Goal: Task Accomplishment & Management: Use online tool/utility

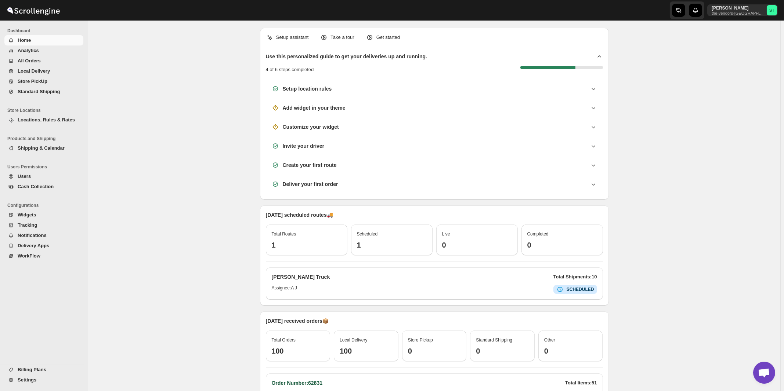
click at [35, 63] on span "All Orders" at bounding box center [29, 61] width 23 height 6
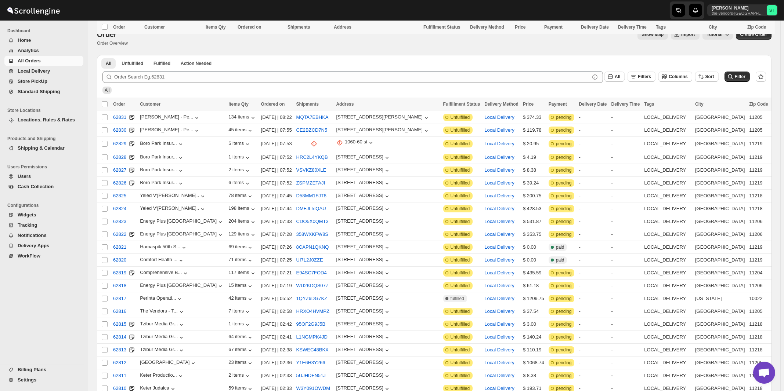
scroll to position [728, 0]
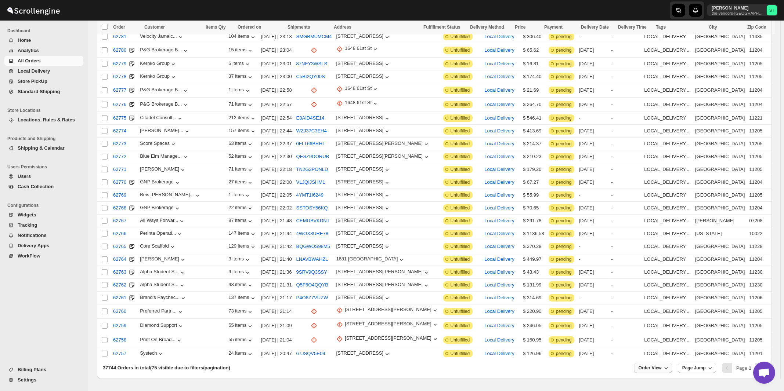
click at [662, 365] on span "Order View" at bounding box center [650, 368] width 23 height 6
click at [654, 317] on input "75" at bounding box center [654, 317] width 26 height 12
click at [657, 327] on div "Set" at bounding box center [659, 328] width 37 height 8
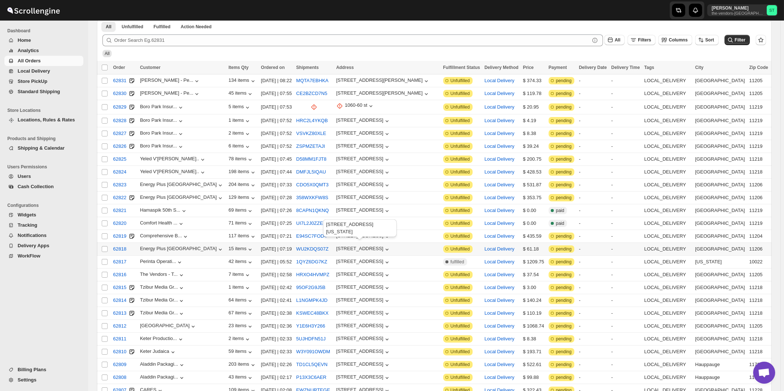
scroll to position [0, 0]
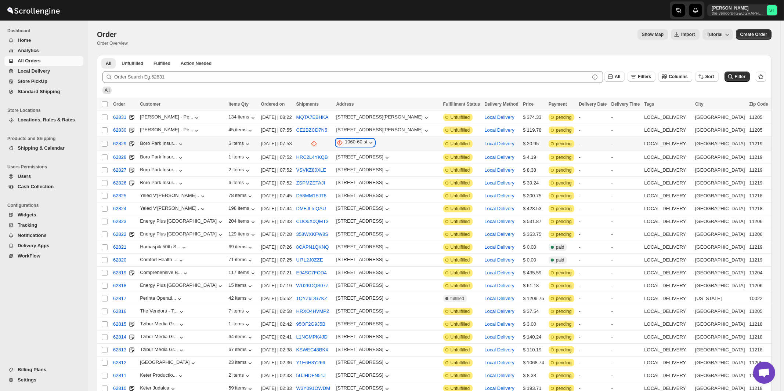
click at [358, 143] on div "1060-60 st" at bounding box center [356, 142] width 22 height 7
click at [358, 183] on span "Update manually" at bounding box center [361, 182] width 36 height 6
select select "US"
select select "[US_STATE]"
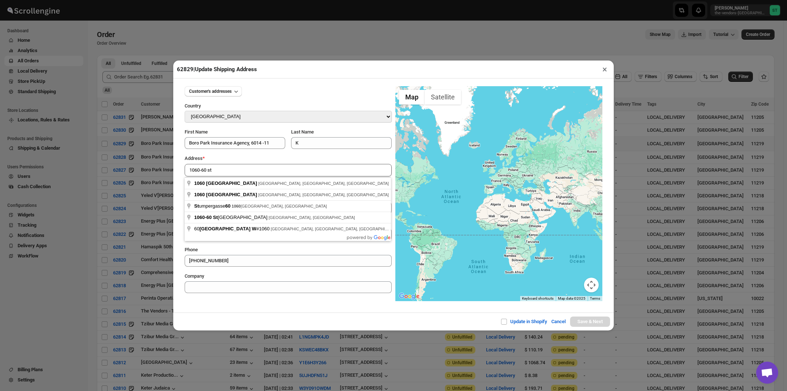
click at [250, 159] on div "Address *" at bounding box center [288, 158] width 207 height 7
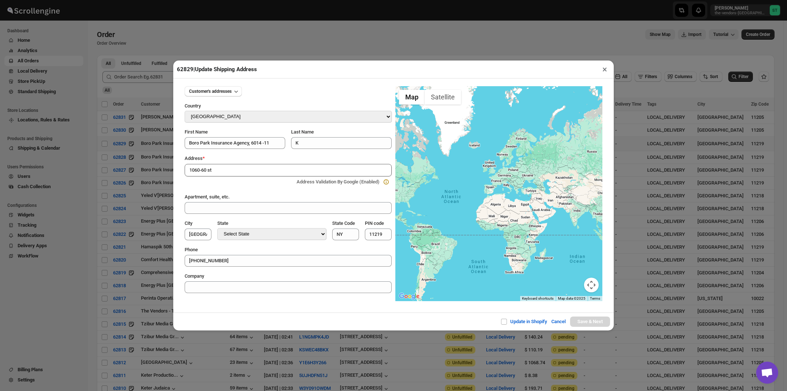
click at [241, 170] on input "1060-60 st" at bounding box center [288, 170] width 207 height 12
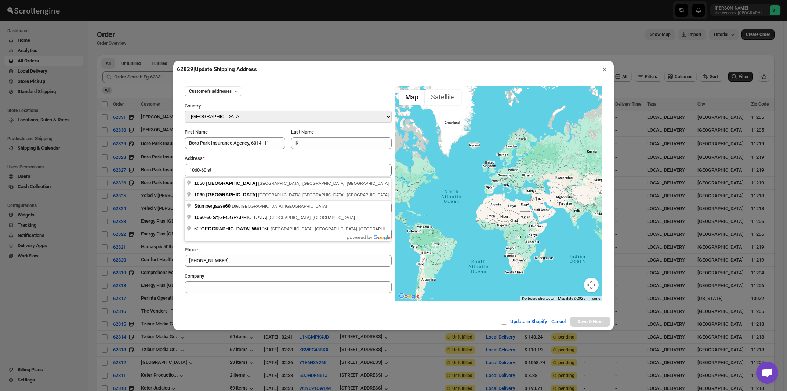
type input "[STREET_ADDRESS]"
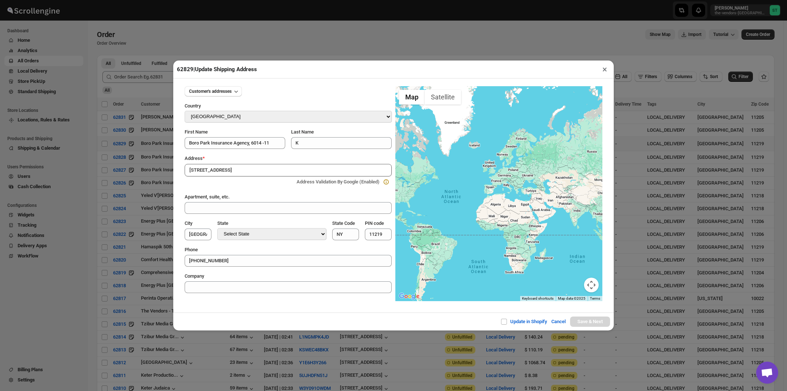
type input "[GEOGRAPHIC_DATA]"
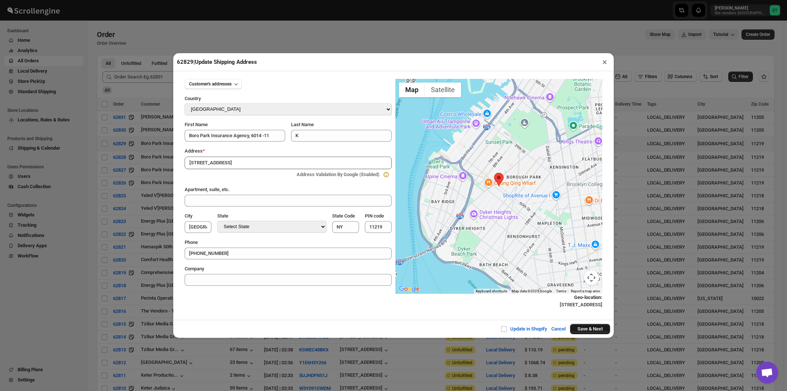
click at [589, 329] on button "Save & Next" at bounding box center [590, 329] width 40 height 10
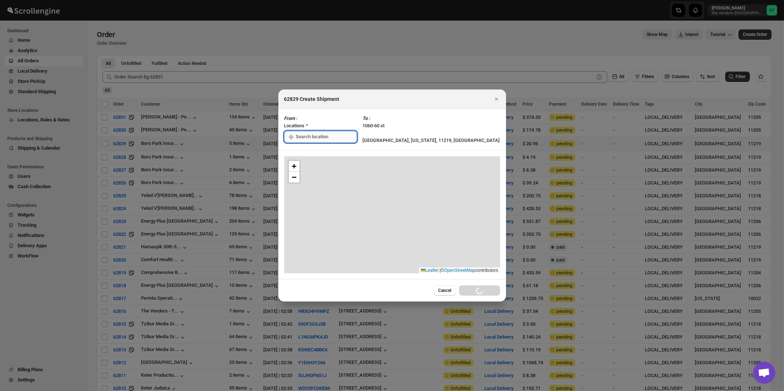
click at [311, 138] on input ":r1fo:" at bounding box center [326, 137] width 61 height 12
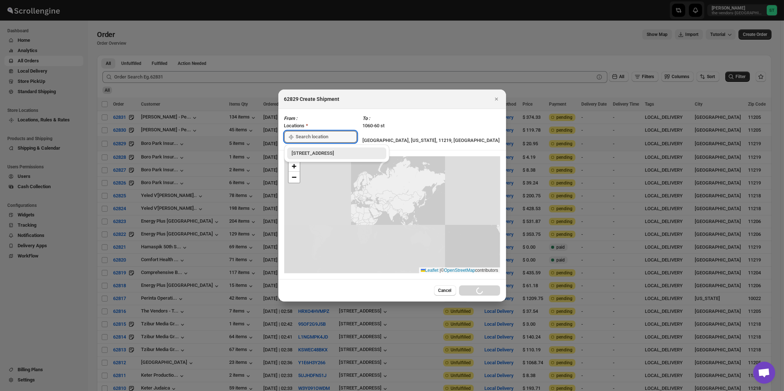
click at [307, 154] on div "[STREET_ADDRESS]" at bounding box center [337, 153] width 90 height 7
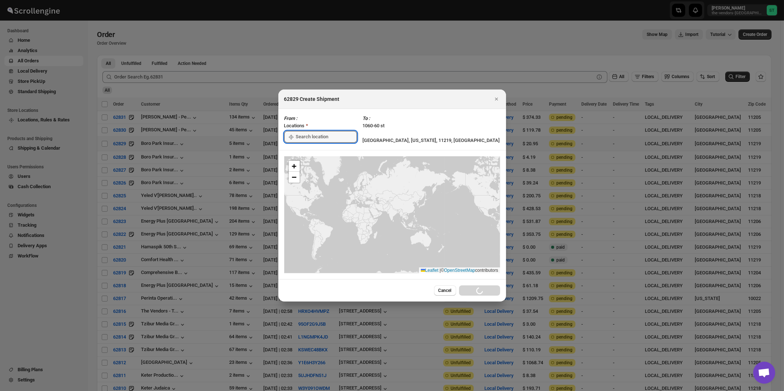
type input "[STREET_ADDRESS]"
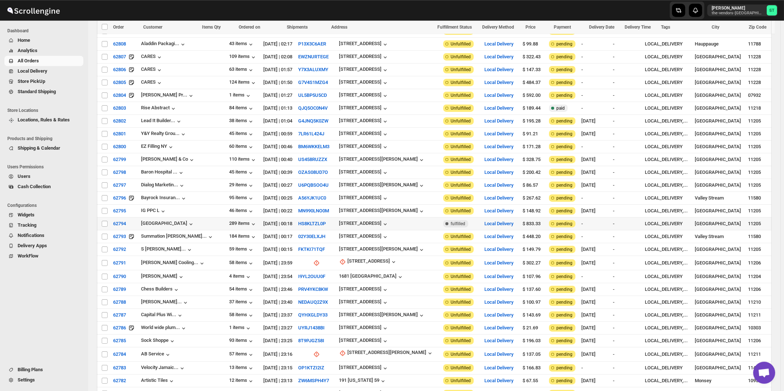
scroll to position [394, 0]
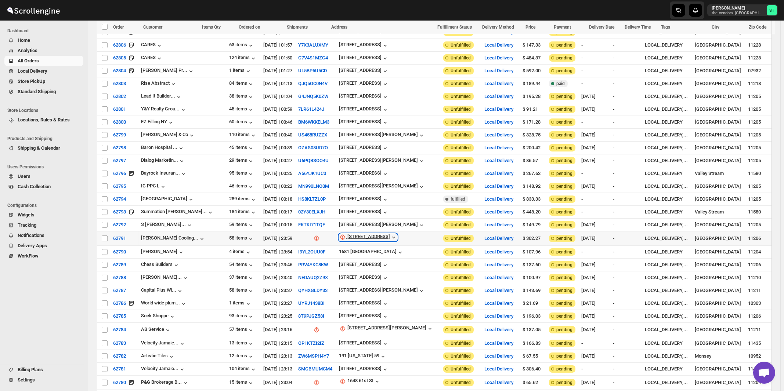
click at [350, 234] on div "[STREET_ADDRESS]" at bounding box center [368, 237] width 43 height 7
click at [348, 267] on span "Update manually" at bounding box center [357, 266] width 35 height 6
select select "US"
select select "[US_STATE]"
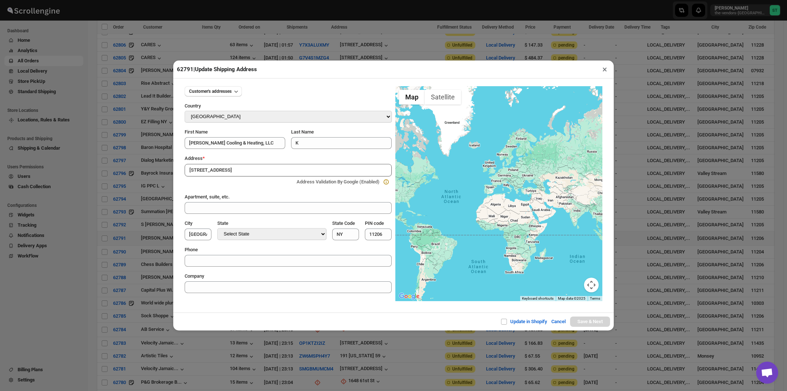
click at [247, 160] on div "Address *" at bounding box center [288, 158] width 207 height 7
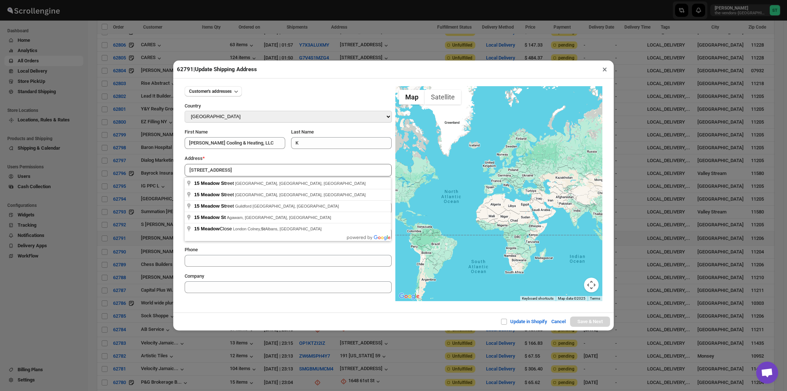
click at [244, 171] on input "[STREET_ADDRESS]" at bounding box center [288, 170] width 207 height 12
type input "[STREET_ADDRESS]"
type input "[GEOGRAPHIC_DATA]"
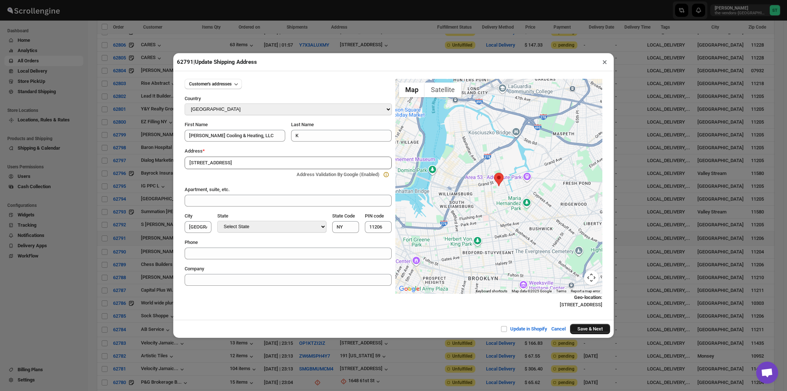
click at [587, 331] on button "Save & Next" at bounding box center [590, 329] width 40 height 10
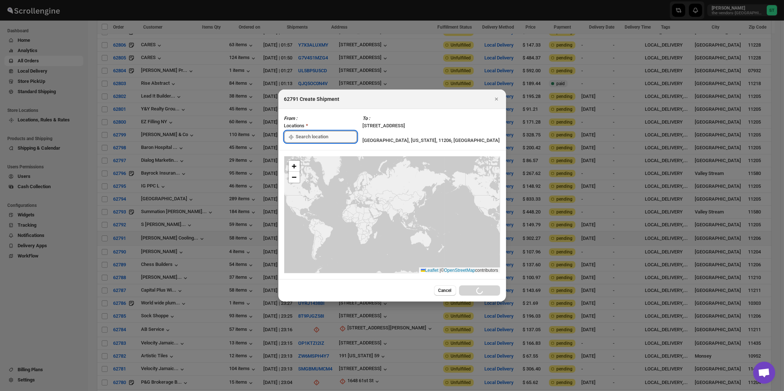
click at [311, 136] on input ":r38o:" at bounding box center [326, 137] width 61 height 12
click at [306, 152] on div "[STREET_ADDRESS]" at bounding box center [337, 153] width 90 height 7
type input "[STREET_ADDRESS]"
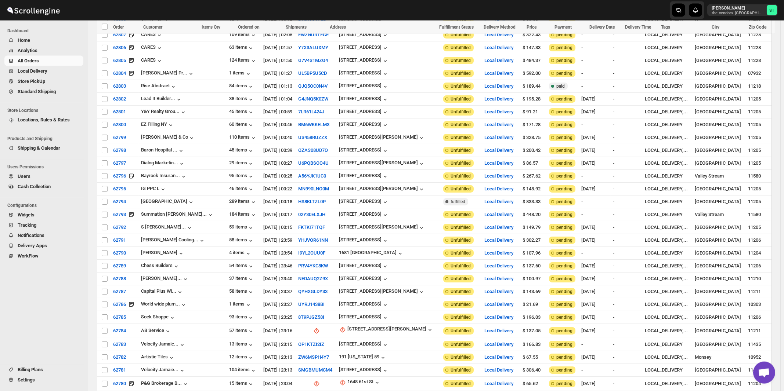
scroll to position [470, 0]
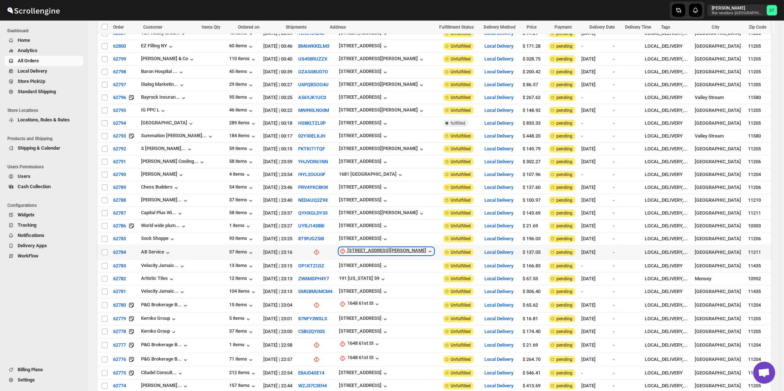
click at [351, 248] on div "[STREET_ADDRESS][PERSON_NAME]" at bounding box center [386, 251] width 79 height 7
click at [351, 275] on span "Update manually" at bounding box center [356, 277] width 35 height 6
select select "US"
select select "[US_STATE]"
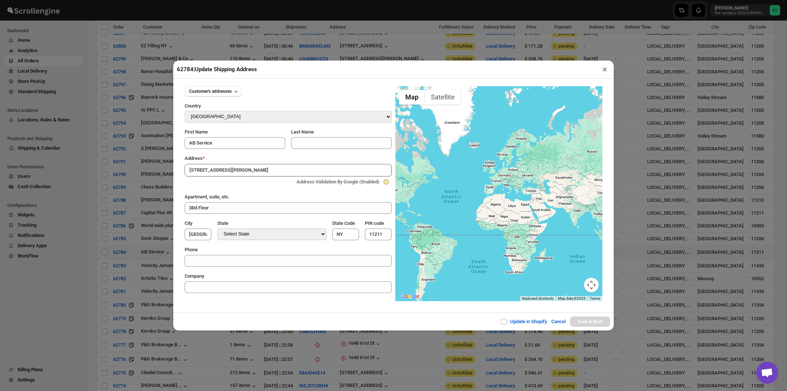
click at [249, 163] on div "Address * [STREET_ADDRESS][GEOGRAPHIC_DATA][PERSON_NAME] Validation By Google (…" at bounding box center [288, 171] width 207 height 33
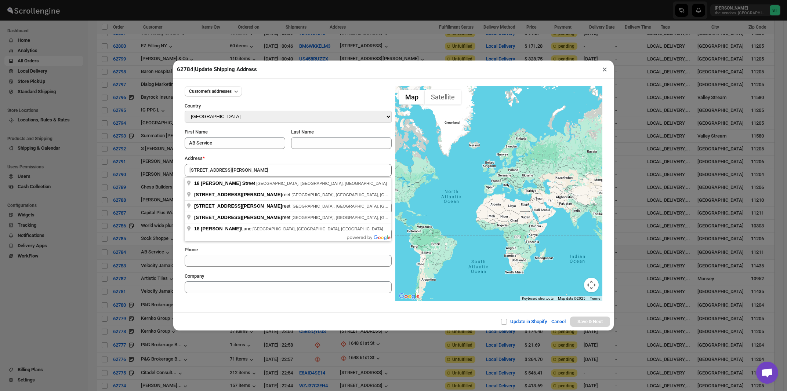
click at [248, 171] on input "[STREET_ADDRESS][PERSON_NAME]" at bounding box center [288, 170] width 207 height 12
type input "[STREET_ADDRESS][PERSON_NAME]"
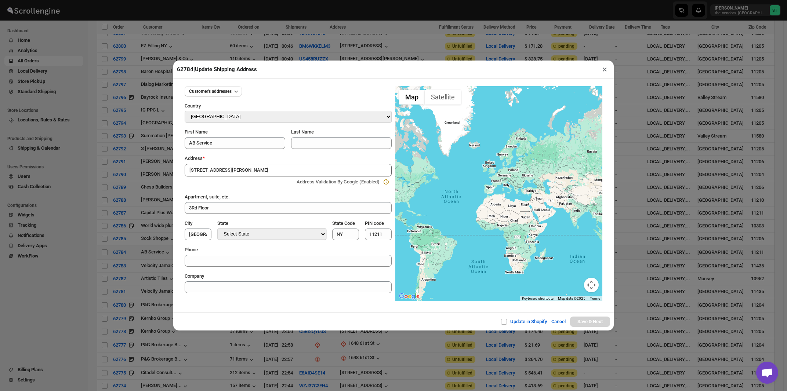
type input "[GEOGRAPHIC_DATA]"
type input "11249"
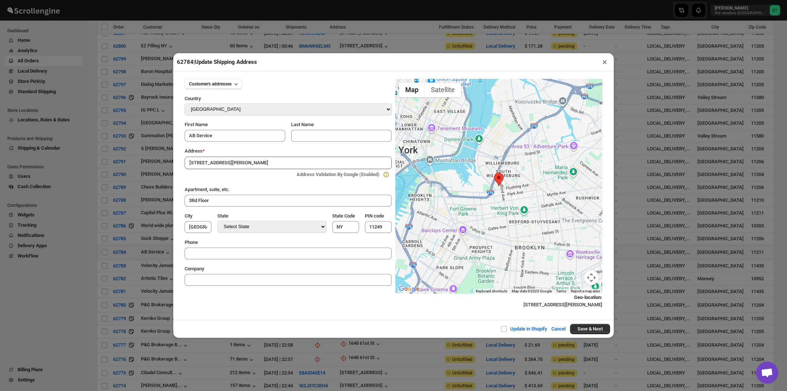
click at [604, 63] on button "×" at bounding box center [605, 62] width 11 height 10
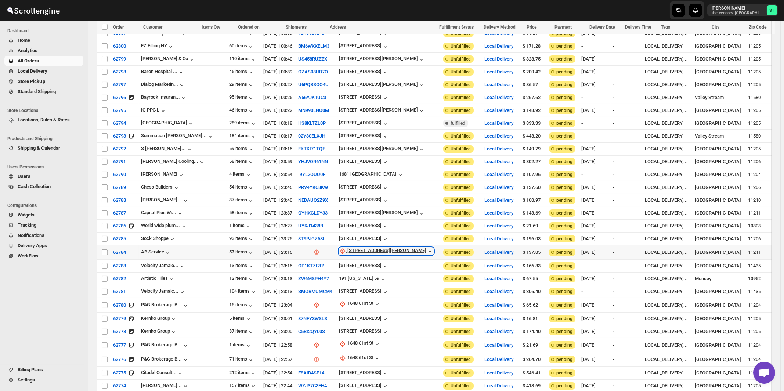
click at [354, 248] on div "[STREET_ADDRESS][PERSON_NAME]" at bounding box center [386, 251] width 79 height 7
click at [347, 278] on span "Update manually" at bounding box center [356, 277] width 35 height 6
select select "US"
select select "[US_STATE]"
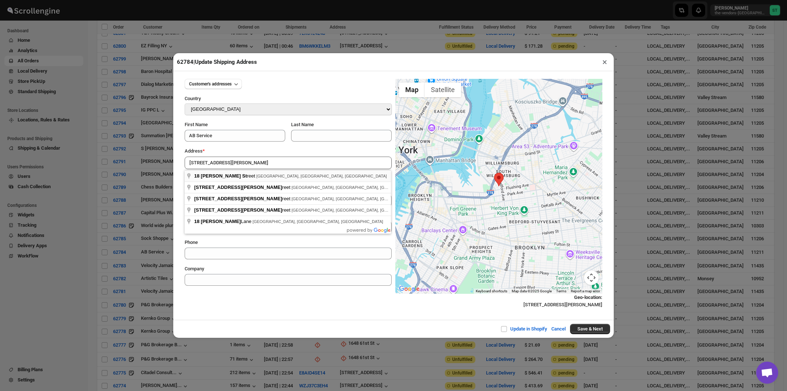
type input "[STREET_ADDRESS][PERSON_NAME]"
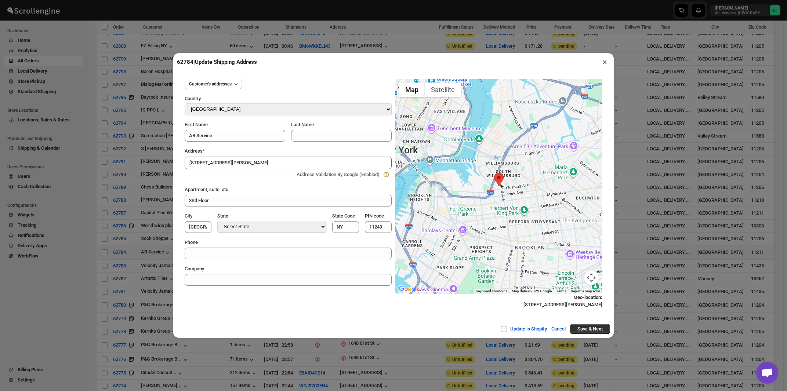
click at [605, 65] on button "×" at bounding box center [605, 62] width 11 height 10
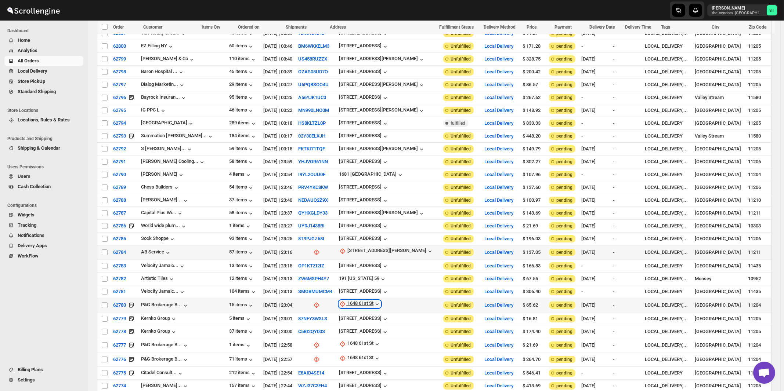
click at [350, 301] on div "1648 61st St" at bounding box center [360, 304] width 26 height 7
click at [352, 329] on span "Update manually" at bounding box center [354, 329] width 35 height 6
select select "US"
select select "[US_STATE]"
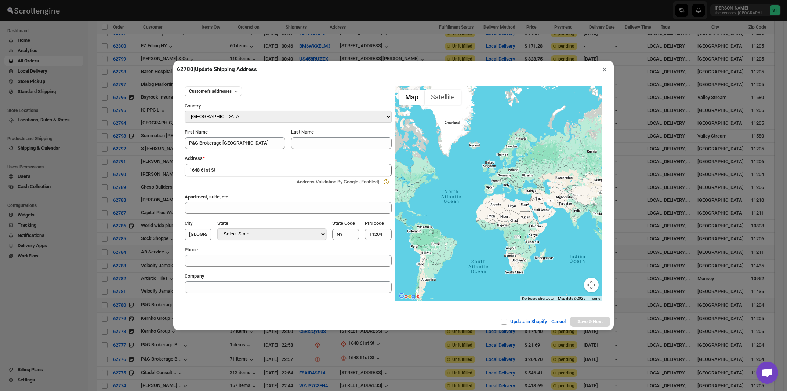
click at [232, 158] on div "Address *" at bounding box center [288, 158] width 207 height 7
click at [230, 172] on input "1648 61st St" at bounding box center [288, 170] width 207 height 12
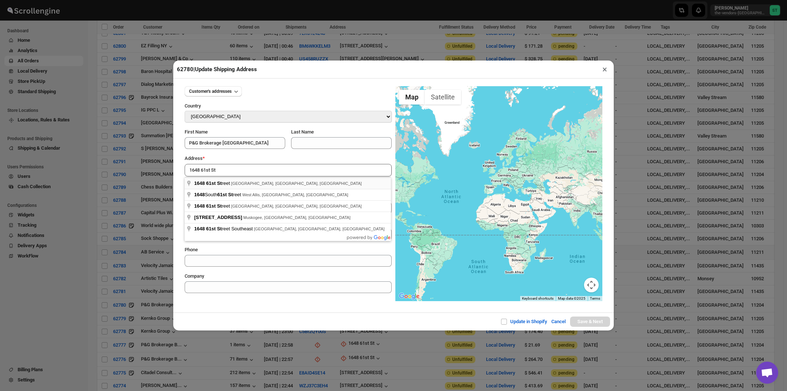
type input "[STREET_ADDRESS]"
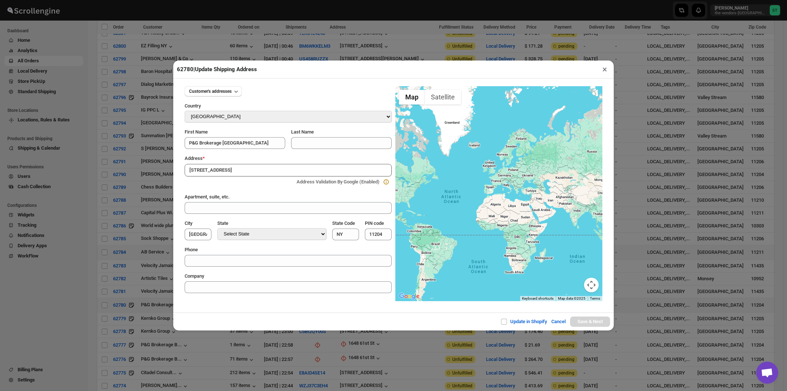
type input "[GEOGRAPHIC_DATA]"
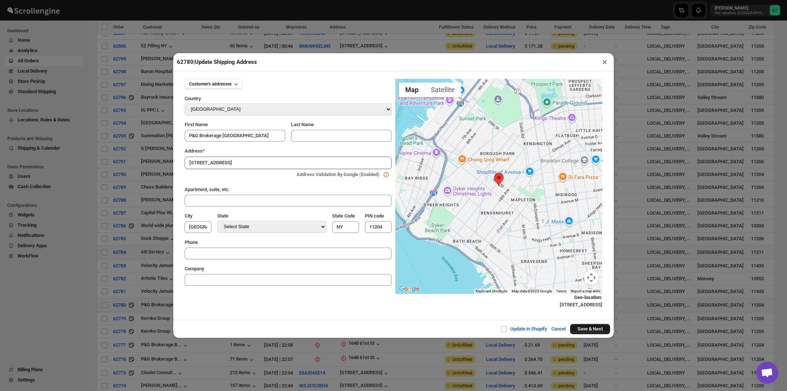
click at [583, 332] on button "Save & Next" at bounding box center [590, 329] width 40 height 10
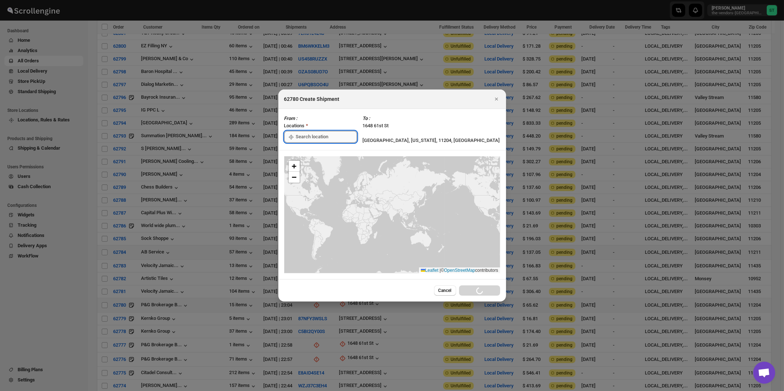
click at [306, 137] on input ":r4ob:" at bounding box center [326, 137] width 61 height 12
click at [308, 155] on div "[STREET_ADDRESS]" at bounding box center [337, 153] width 90 height 7
type input "[STREET_ADDRESS]"
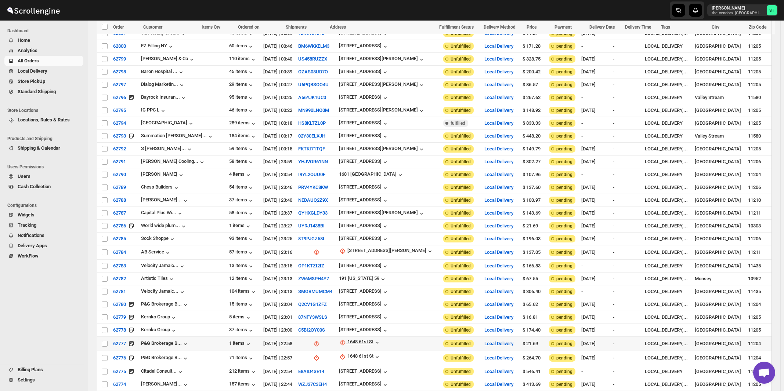
scroll to position [549, 0]
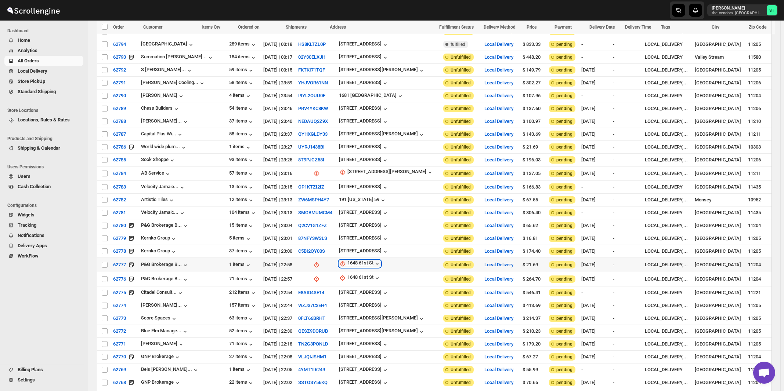
click at [354, 260] on div "1648 61st St" at bounding box center [360, 263] width 26 height 7
click at [354, 288] on span "Update manually" at bounding box center [354, 287] width 35 height 6
select select "US"
select select "[US_STATE]"
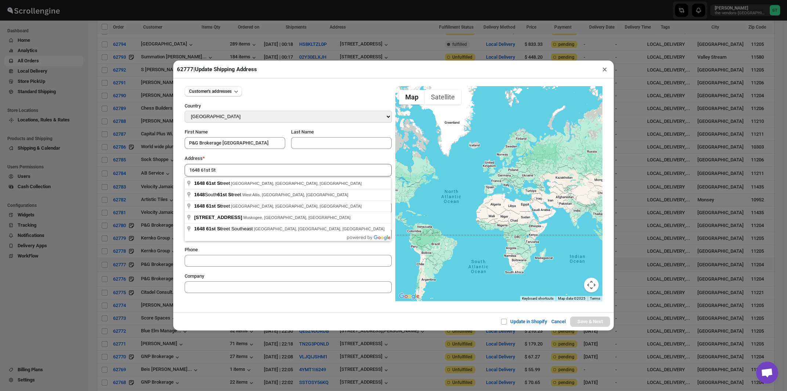
click at [248, 160] on div "Address *" at bounding box center [288, 158] width 207 height 7
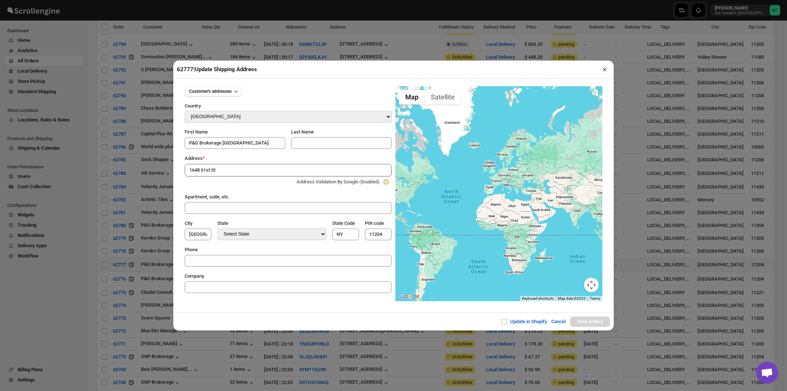
click at [249, 171] on input "1648 61st St" at bounding box center [288, 170] width 207 height 12
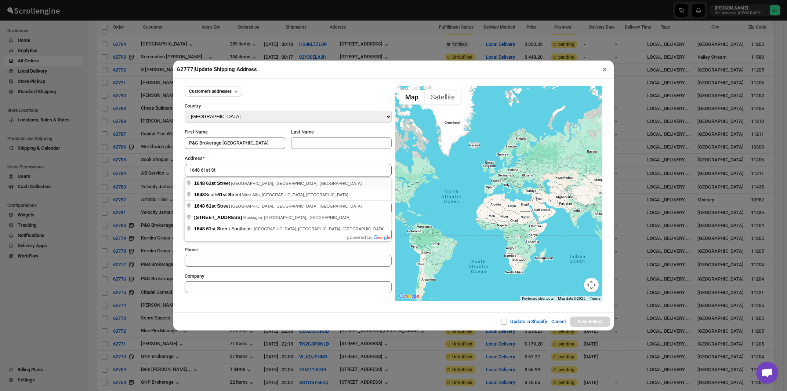
type input "[STREET_ADDRESS]"
type input "[GEOGRAPHIC_DATA]"
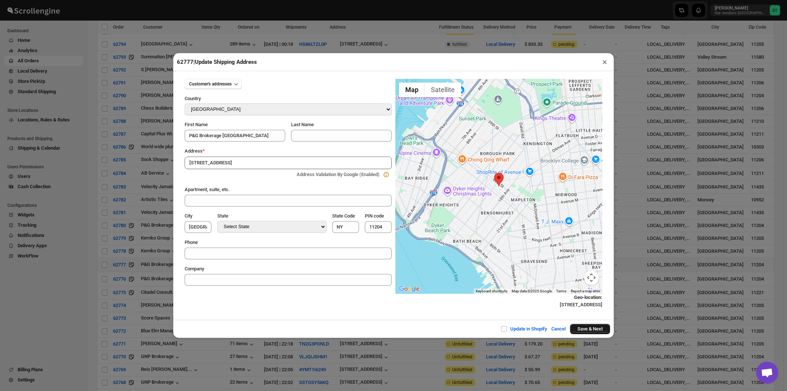
click at [578, 329] on button "Save & Next" at bounding box center [590, 329] width 40 height 10
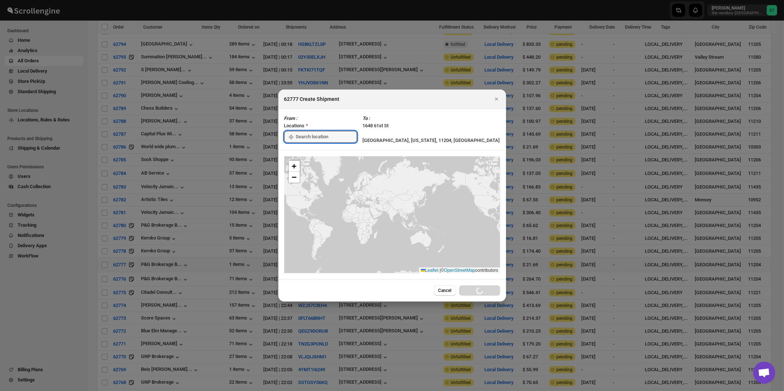
click at [317, 136] on input ":r65v:" at bounding box center [326, 137] width 61 height 12
click at [316, 153] on div "[STREET_ADDRESS]" at bounding box center [337, 153] width 90 height 7
type input "[STREET_ADDRESS]"
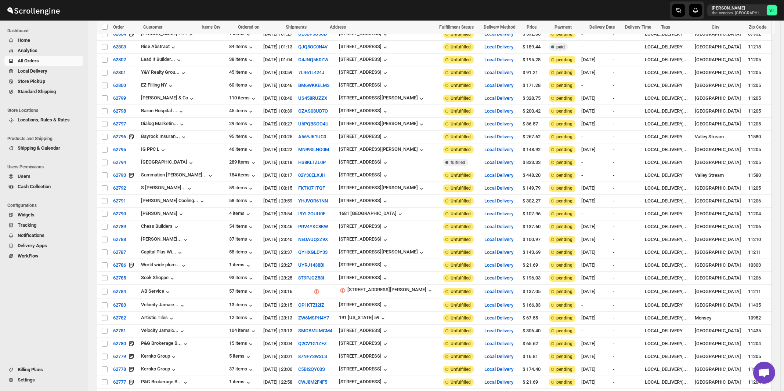
scroll to position [588, 0]
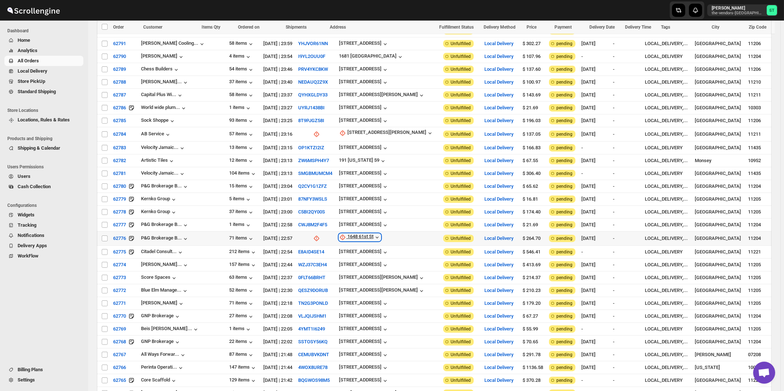
click at [347, 234] on div "1648 61st St" at bounding box center [360, 237] width 26 height 7
click at [349, 261] on span "Update manually" at bounding box center [354, 261] width 35 height 6
select select "US"
select select "[US_STATE]"
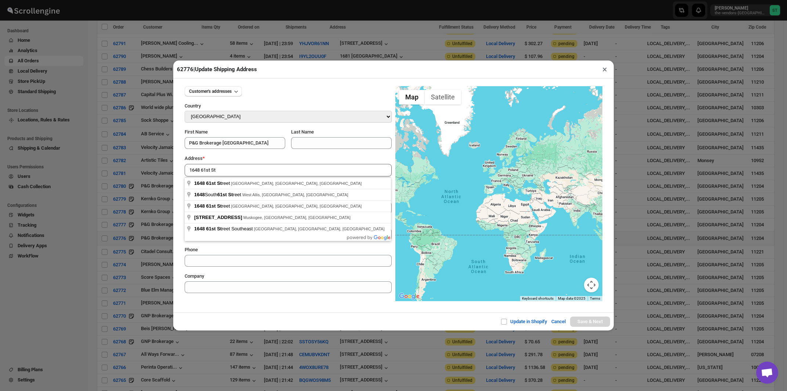
click at [245, 158] on div "Address *" at bounding box center [288, 158] width 207 height 7
click at [243, 169] on input "1648 61st St" at bounding box center [288, 170] width 207 height 12
type input "[STREET_ADDRESS]"
type input "[GEOGRAPHIC_DATA]"
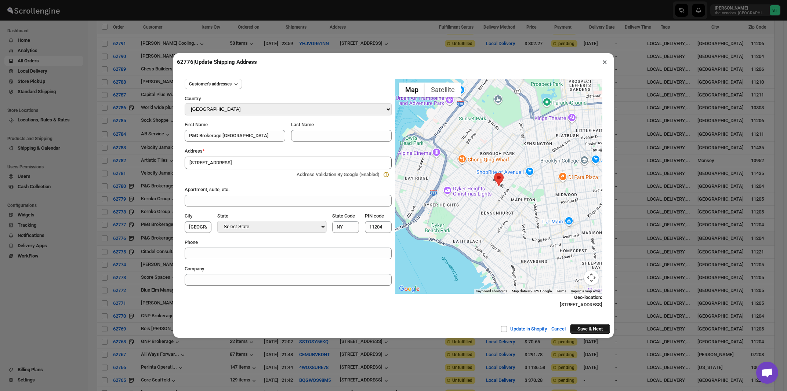
click at [577, 333] on button "Save & Next" at bounding box center [590, 329] width 40 height 10
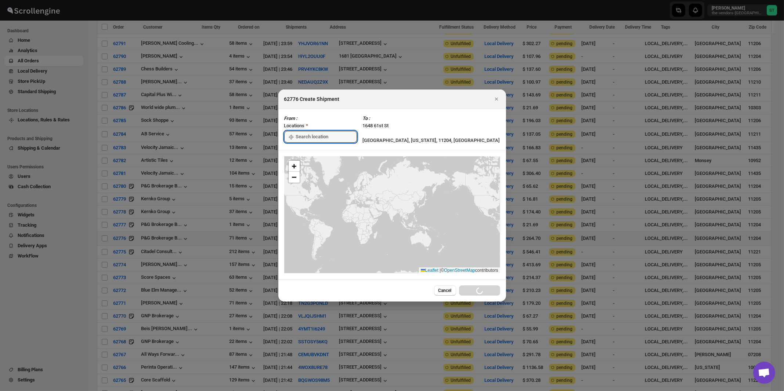
click at [335, 134] on input ":r7i1:" at bounding box center [326, 137] width 61 height 12
click at [332, 157] on div "[STREET_ADDRESS]" at bounding box center [336, 154] width 99 height 12
type input "[STREET_ADDRESS]"
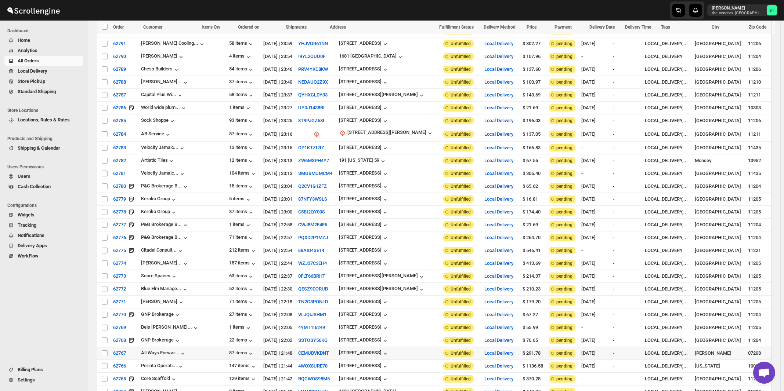
scroll to position [722, 0]
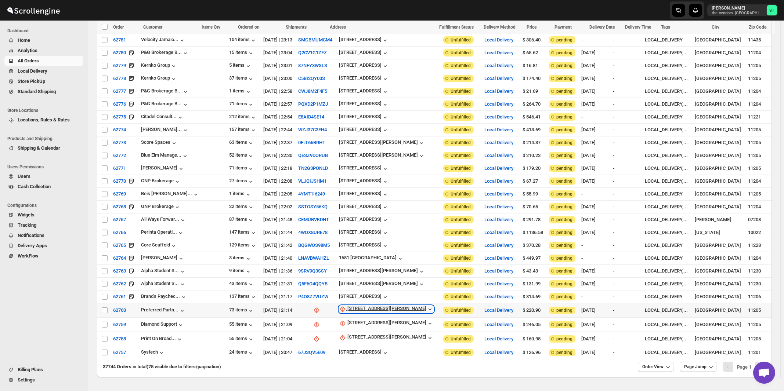
click at [368, 306] on div "[STREET_ADDRESS][PERSON_NAME]" at bounding box center [386, 309] width 79 height 7
click at [359, 328] on span "Update manually" at bounding box center [359, 328] width 35 height 6
select select "US"
select select "[US_STATE]"
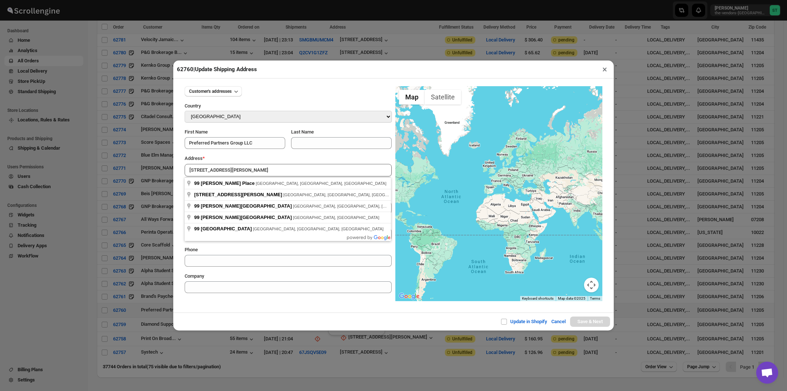
click at [259, 161] on div "Address *" at bounding box center [288, 158] width 207 height 7
click at [256, 170] on input "[STREET_ADDRESS][PERSON_NAME]" at bounding box center [288, 170] width 207 height 12
type input "[STREET_ADDRESS][PERSON_NAME]"
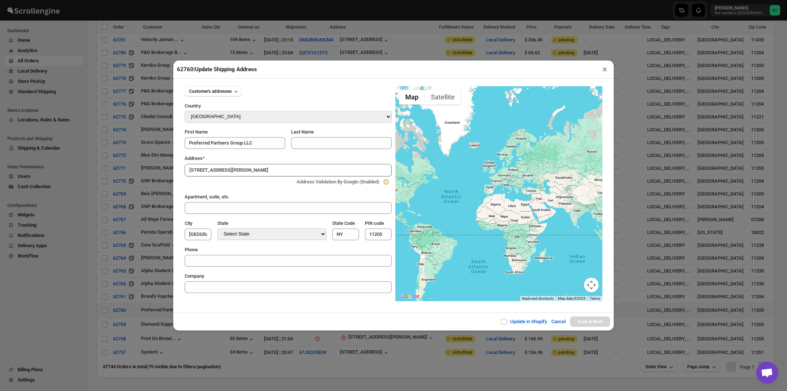
type input "[GEOGRAPHIC_DATA]"
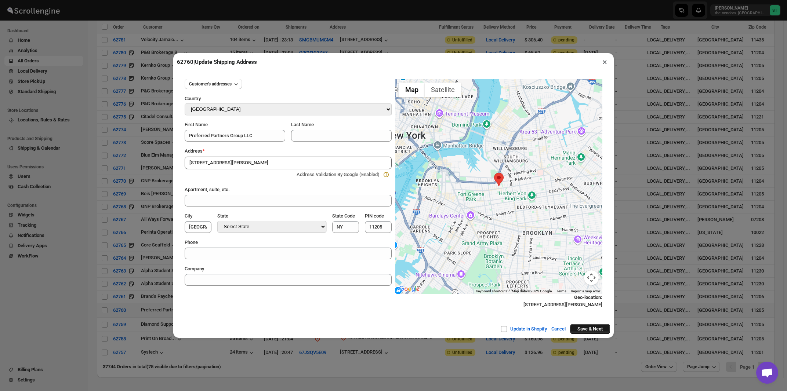
click at [574, 330] on button "Save & Next" at bounding box center [590, 329] width 40 height 10
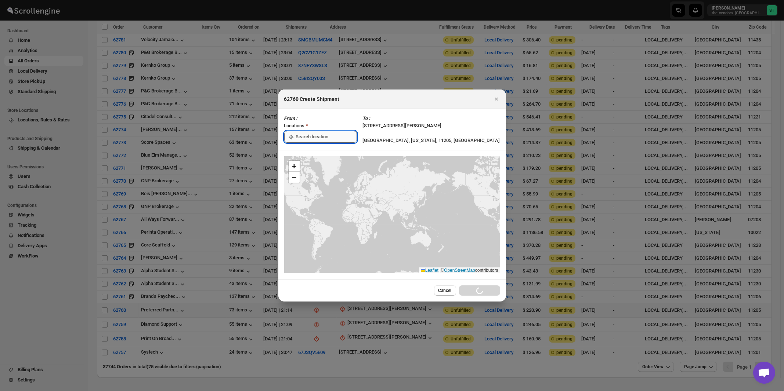
click at [324, 135] on input ":r93j:" at bounding box center [326, 137] width 61 height 12
click at [319, 152] on div "[STREET_ADDRESS]" at bounding box center [337, 153] width 90 height 7
type input "[STREET_ADDRESS]"
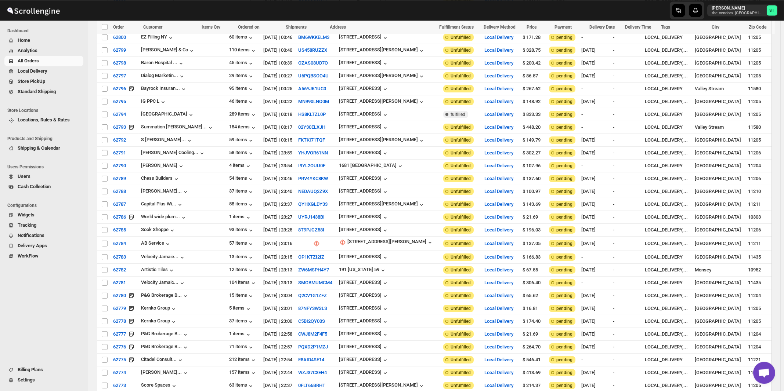
scroll to position [706, 0]
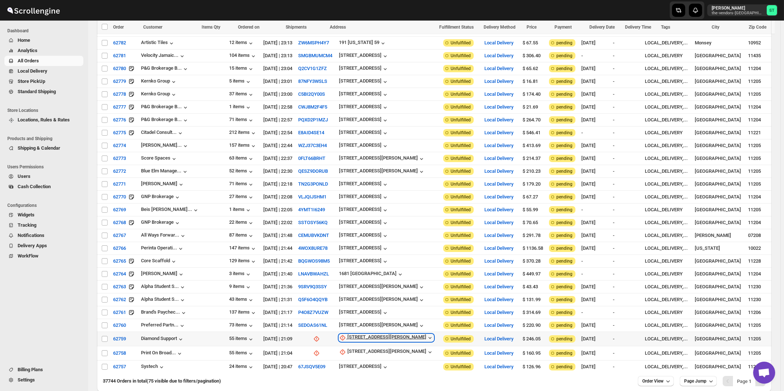
click at [354, 335] on div "[STREET_ADDRESS][PERSON_NAME]" at bounding box center [386, 338] width 79 height 7
click at [352, 353] on span "Update manually" at bounding box center [359, 356] width 35 height 6
select select "US"
select select "[US_STATE]"
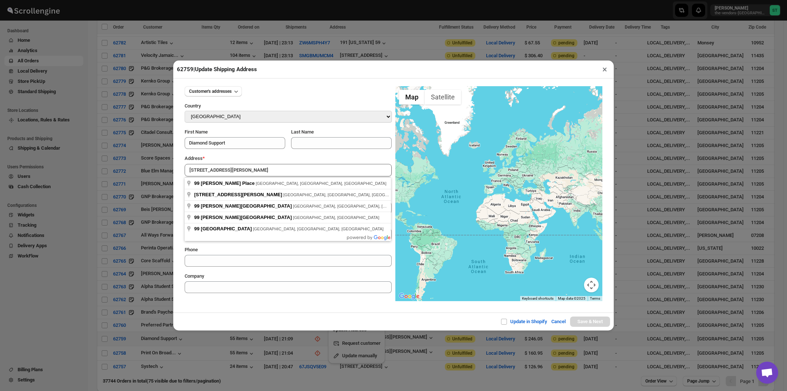
click at [252, 160] on div "Address *" at bounding box center [288, 158] width 207 height 7
click at [253, 166] on input "[STREET_ADDRESS][PERSON_NAME]" at bounding box center [288, 170] width 207 height 12
type input "[STREET_ADDRESS][PERSON_NAME]"
type input "[GEOGRAPHIC_DATA]"
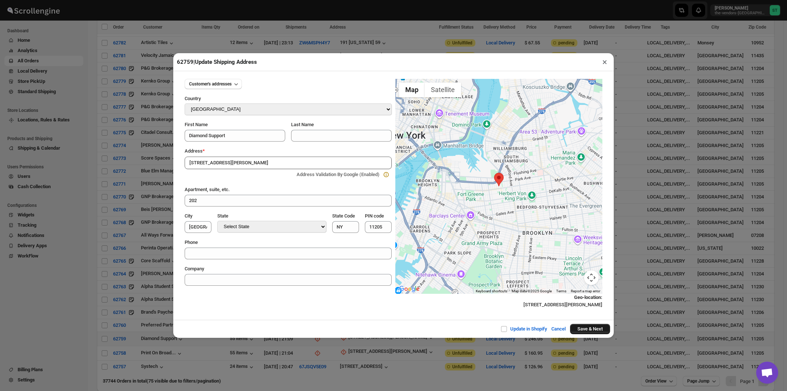
click at [585, 332] on button "Save & Next" at bounding box center [590, 329] width 40 height 10
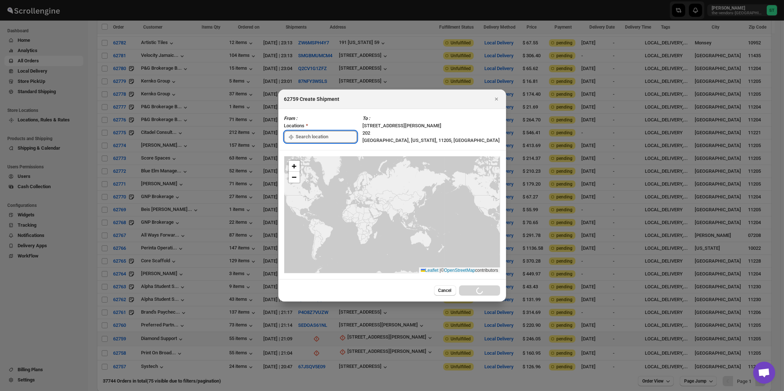
click at [332, 138] on input ":rafj:" at bounding box center [326, 137] width 61 height 12
click at [328, 151] on div "[STREET_ADDRESS]" at bounding box center [337, 153] width 90 height 7
type input "[STREET_ADDRESS]"
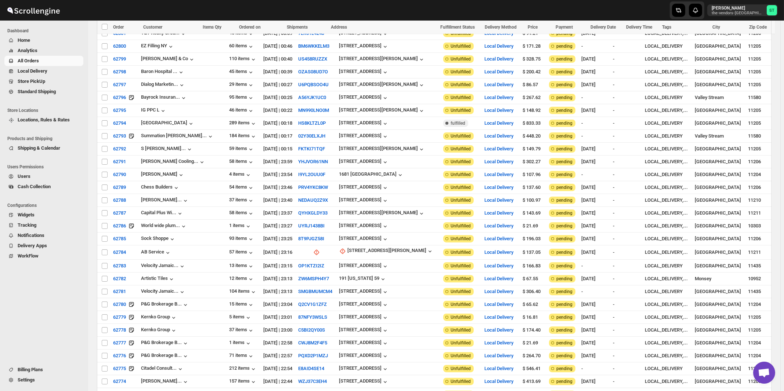
scroll to position [719, 0]
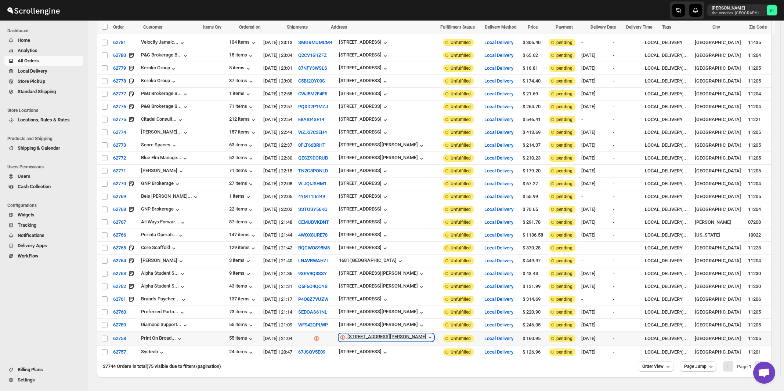
click at [353, 334] on div "[STREET_ADDRESS][PERSON_NAME]" at bounding box center [386, 337] width 79 height 7
click at [355, 353] on span "Update manually" at bounding box center [360, 356] width 35 height 6
select select "US"
select select "[US_STATE]"
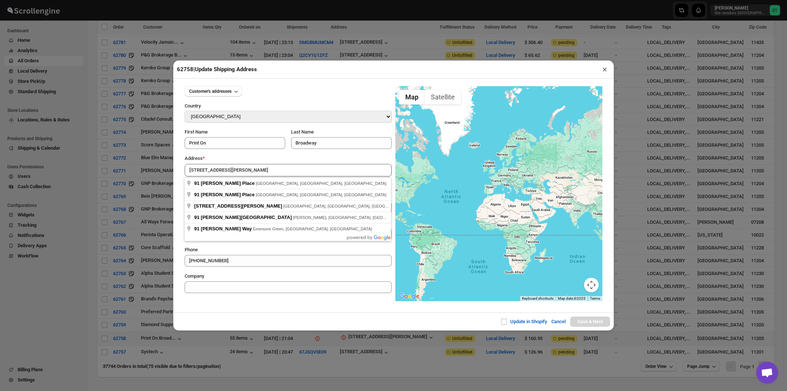
click at [250, 161] on div "Address *" at bounding box center [288, 158] width 207 height 7
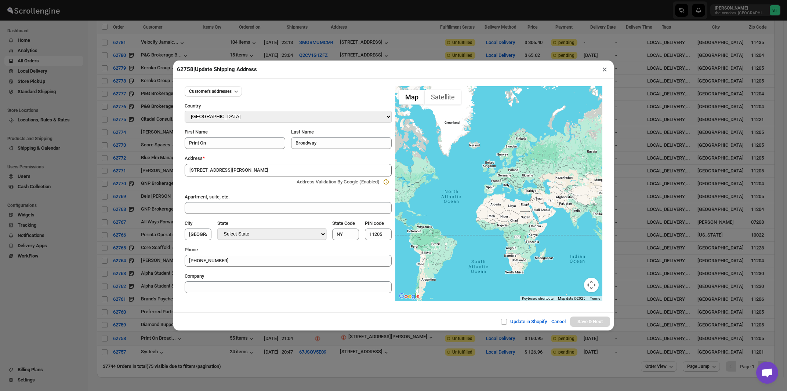
click at [245, 170] on input "[STREET_ADDRESS][PERSON_NAME]" at bounding box center [288, 170] width 207 height 12
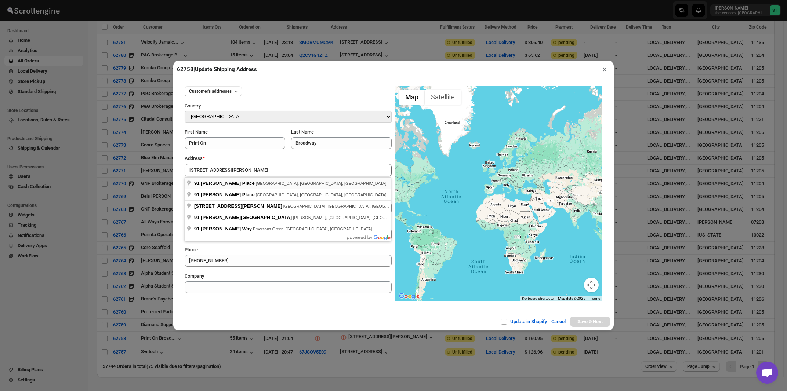
type input "[STREET_ADDRESS][PERSON_NAME]"
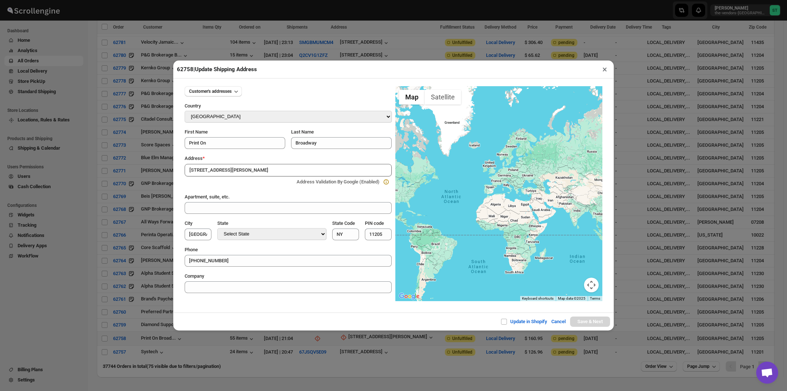
type input "[GEOGRAPHIC_DATA]"
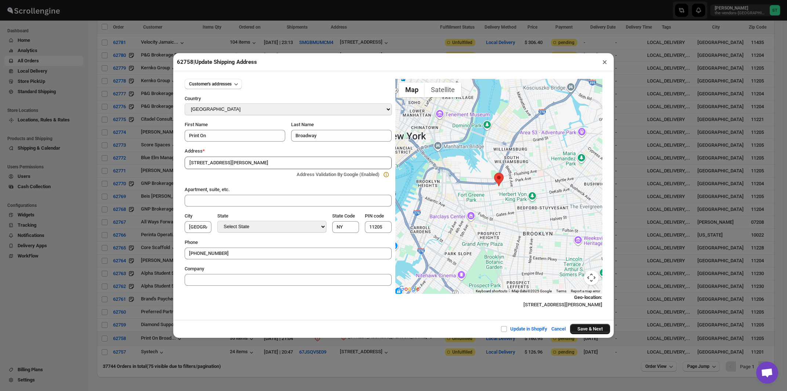
click at [578, 331] on button "Save & Next" at bounding box center [590, 329] width 40 height 10
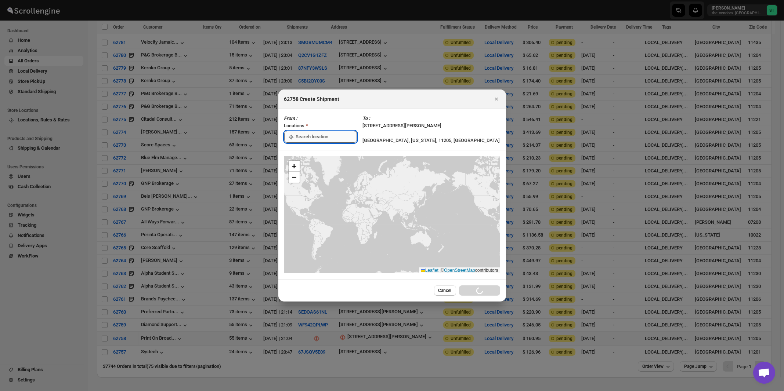
click at [304, 136] on input ":rbrl:" at bounding box center [326, 137] width 61 height 12
click at [303, 152] on div "[STREET_ADDRESS]" at bounding box center [337, 153] width 90 height 7
type input "[STREET_ADDRESS]"
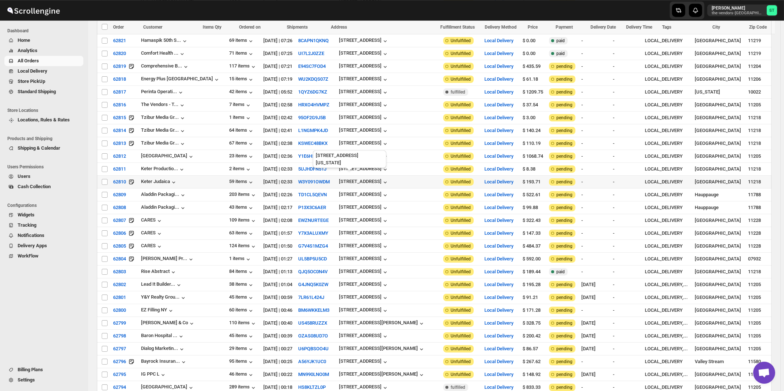
scroll to position [48, 0]
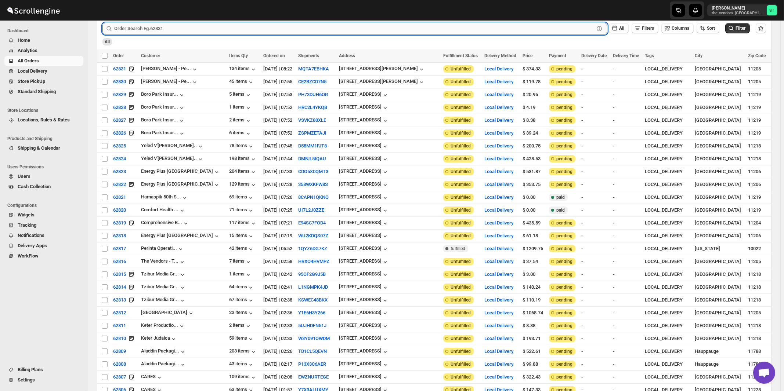
click at [190, 26] on input "text" at bounding box center [354, 29] width 480 height 12
type input "62755"
click button "Submit" at bounding box center [112, 11] width 21 height 8
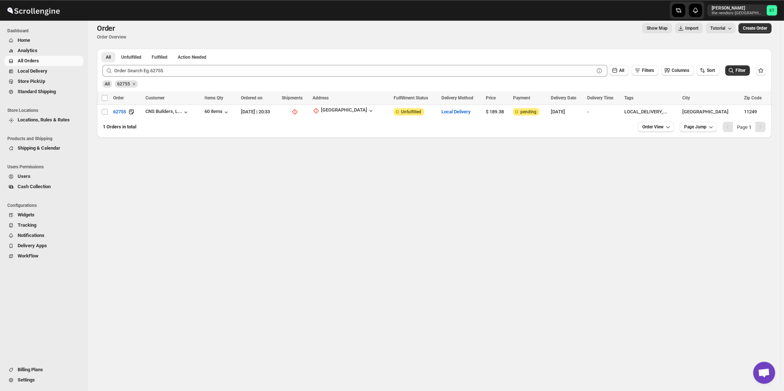
scroll to position [0, 0]
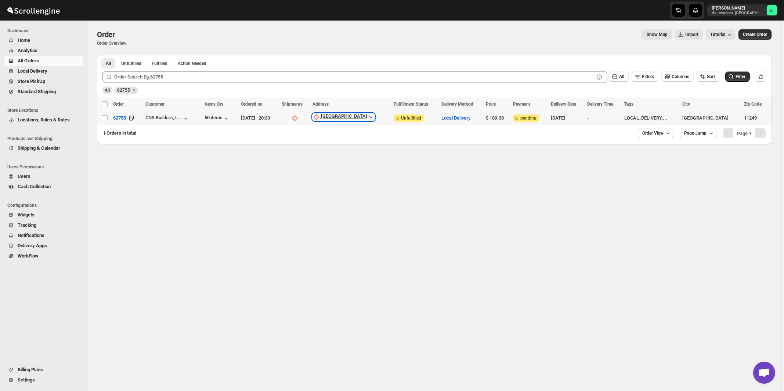
click at [349, 117] on div "[GEOGRAPHIC_DATA]" at bounding box center [344, 116] width 46 height 7
click at [356, 159] on span "Update manually" at bounding box center [363, 157] width 35 height 6
select select "US"
select select "[US_STATE]"
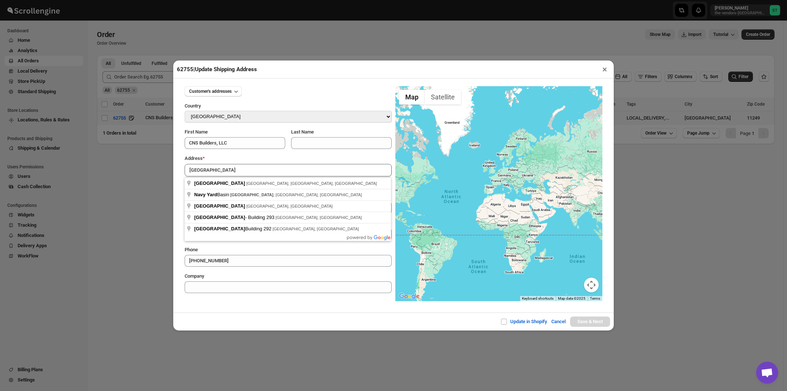
click at [258, 160] on div "Address *" at bounding box center [288, 158] width 207 height 7
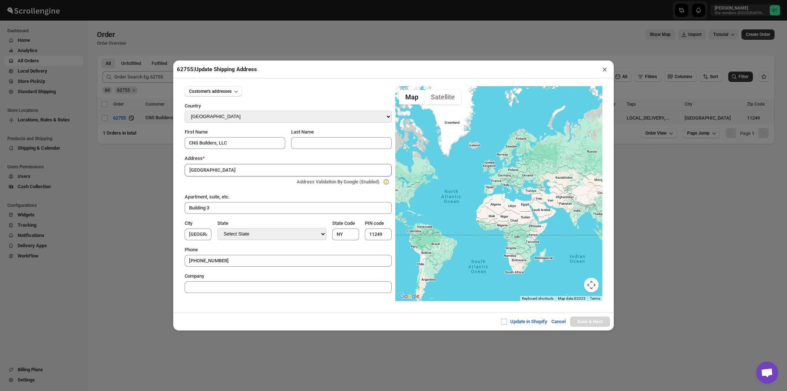
click at [258, 171] on input "[GEOGRAPHIC_DATA]" at bounding box center [288, 170] width 207 height 12
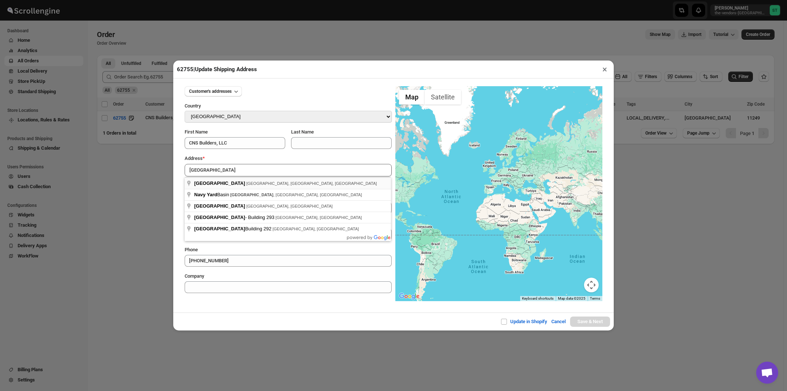
type input "[GEOGRAPHIC_DATA], [GEOGRAPHIC_DATA], [GEOGRAPHIC_DATA], [GEOGRAPHIC_DATA]"
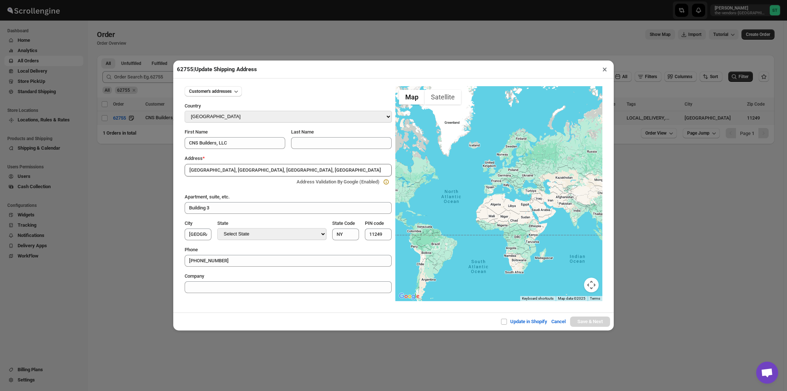
type input "[GEOGRAPHIC_DATA]"
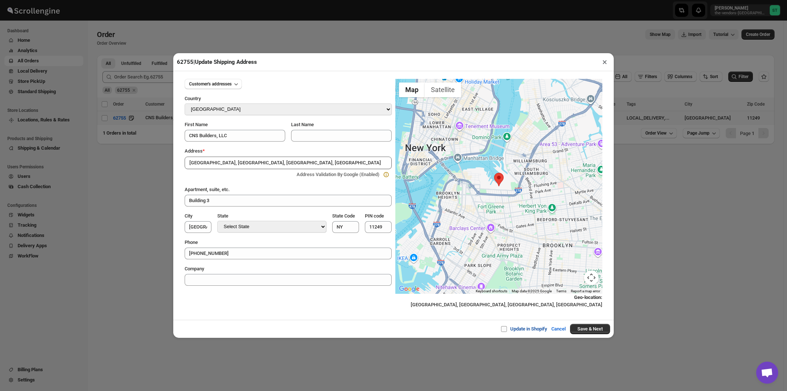
click at [504, 330] on input "Update in Shopify" at bounding box center [507, 329] width 6 height 6
checkbox input "true"
click at [586, 329] on button "Save & Next" at bounding box center [590, 329] width 40 height 10
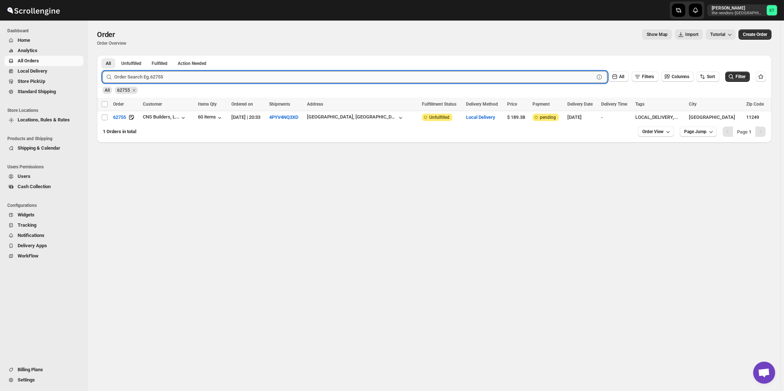
click at [167, 79] on input "text" at bounding box center [354, 77] width 480 height 12
type input "62784"
click button "Submit" at bounding box center [112, 59] width 21 height 8
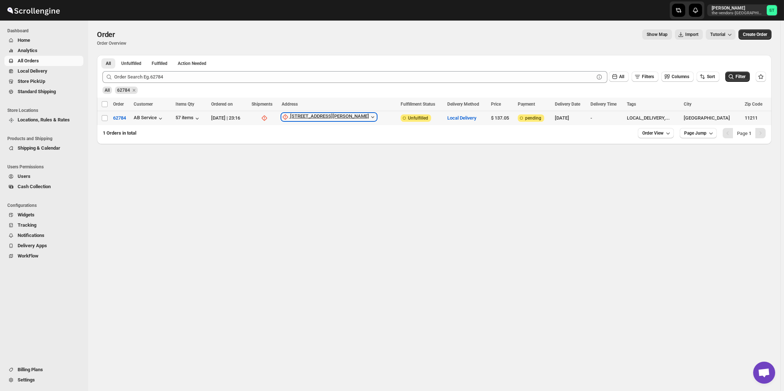
click at [341, 116] on div "[STREET_ADDRESS][PERSON_NAME]" at bounding box center [329, 116] width 79 height 7
click at [348, 157] on span "Update manually" at bounding box center [342, 157] width 35 height 6
select select "US"
select select "[US_STATE]"
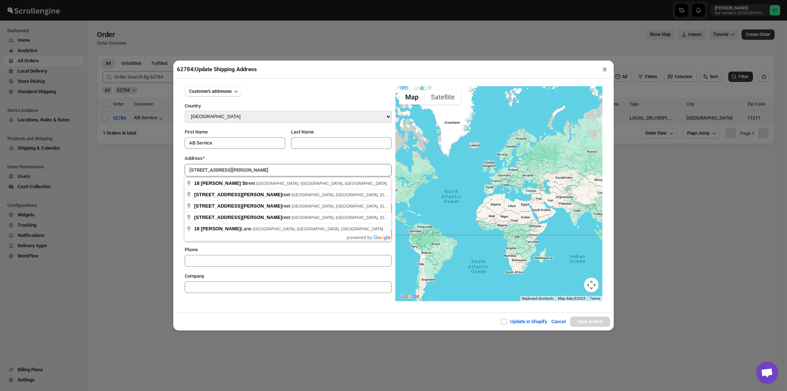
click at [242, 158] on div "Address *" at bounding box center [288, 158] width 207 height 7
click at [233, 171] on input "[STREET_ADDRESS][PERSON_NAME]" at bounding box center [288, 170] width 207 height 12
type input "[STREET_ADDRESS][PERSON_NAME]"
type input "[GEOGRAPHIC_DATA]"
type input "11249"
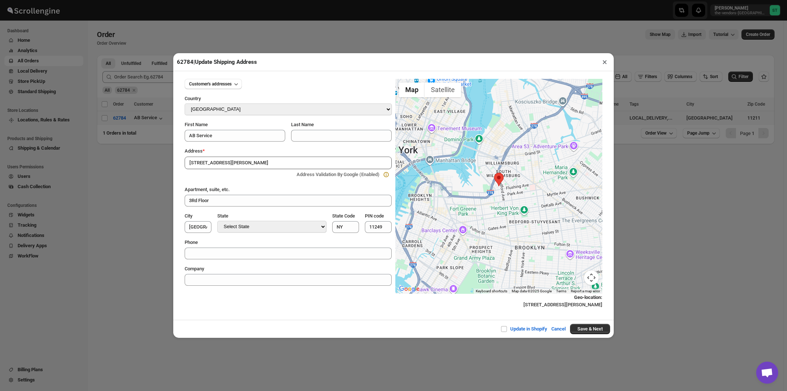
click at [607, 64] on button "×" at bounding box center [605, 62] width 11 height 10
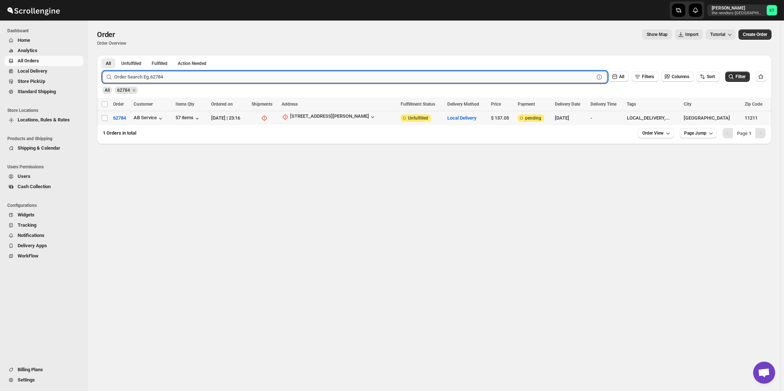
click at [140, 80] on input "text" at bounding box center [354, 77] width 480 height 12
type input "62774"
click button "Submit" at bounding box center [112, 59] width 21 height 8
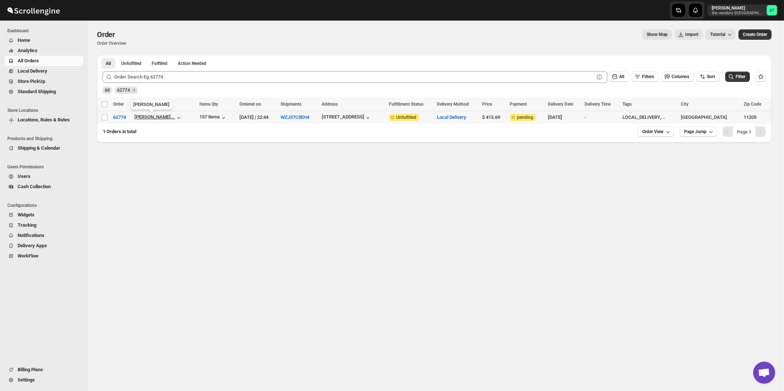
drag, startPoint x: 171, startPoint y: 124, endPoint x: 138, endPoint y: 115, distance: 33.9
click at [138, 115] on div "Select all orders Order Customer Items Qty Ordered on Shipments Address Fulfill…" at bounding box center [434, 111] width 675 height 26
drag, startPoint x: 168, startPoint y: 130, endPoint x: 170, endPoint y: 113, distance: 16.6
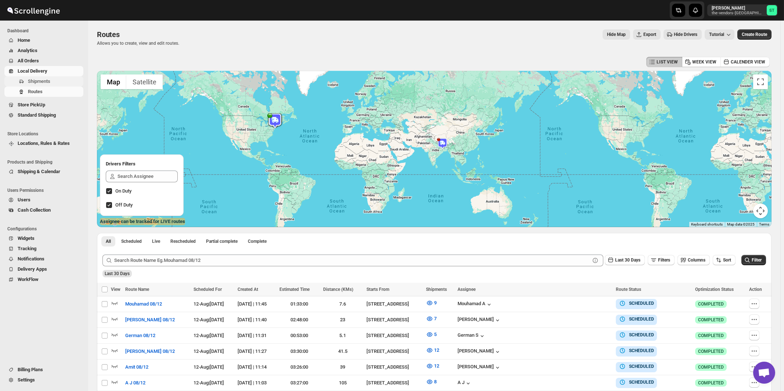
click at [45, 83] on span "Shipments" at bounding box center [39, 82] width 22 height 6
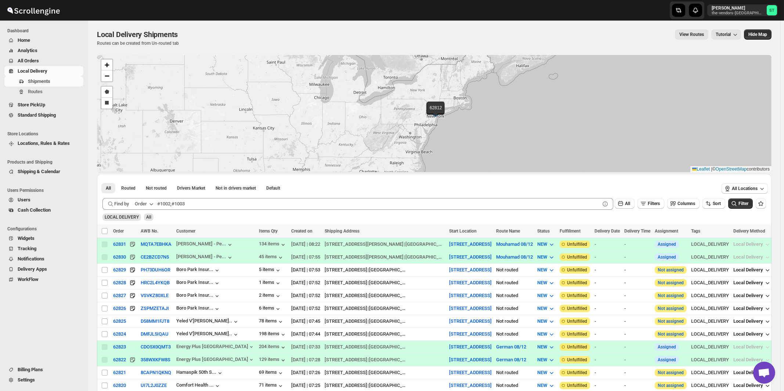
click at [145, 205] on div "Order" at bounding box center [141, 203] width 12 height 7
click at [144, 263] on button "Customer Name" at bounding box center [145, 259] width 38 height 12
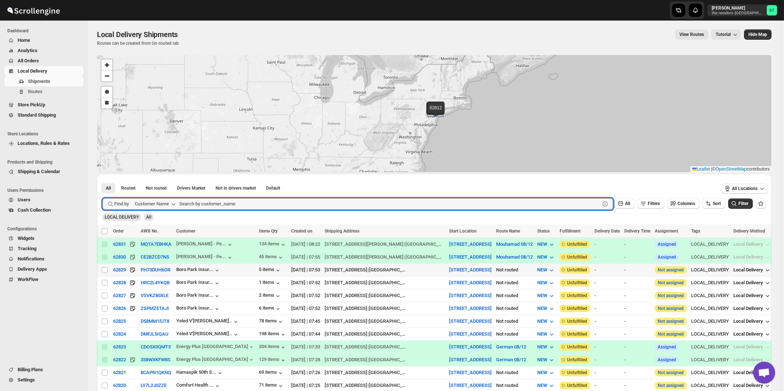
paste input "Ner Mitzvah"
type input "Ner Mitzvah"
click button "Submit" at bounding box center [112, 178] width 21 height 8
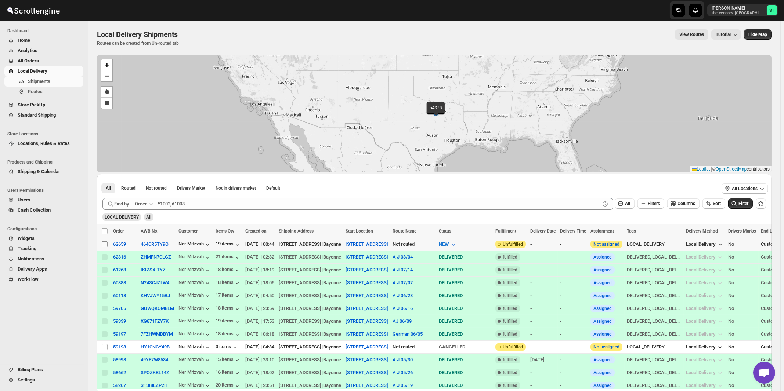
click at [104, 244] on input "Select shipment" at bounding box center [105, 245] width 6 height 6
checkbox input "true"
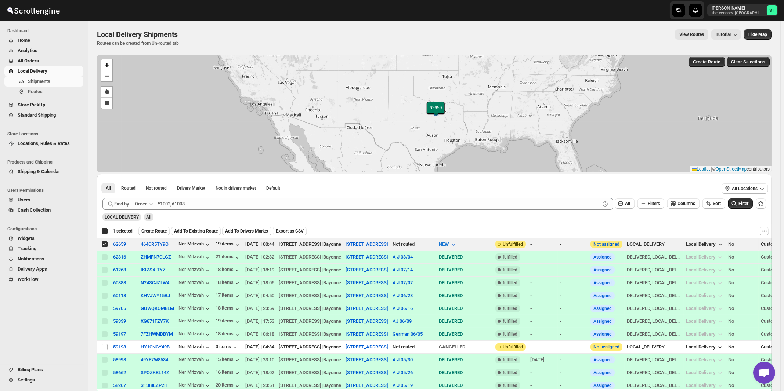
click at [151, 205] on icon "button" at bounding box center [151, 203] width 7 height 7
click at [147, 257] on div "Customer Name" at bounding box center [146, 258] width 34 height 7
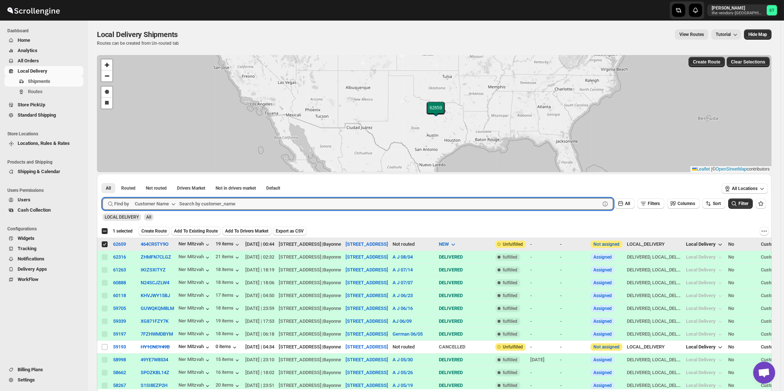
paste input "Yeled V'Yalda ECC Inc"
type input "Yeled V'Yalda ECC Inc"
click button "Submit" at bounding box center [112, 178] width 21 height 8
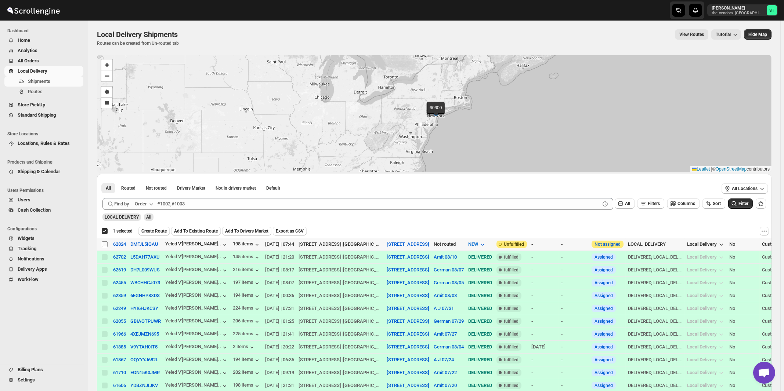
click at [105, 246] on input "Select shipment" at bounding box center [105, 245] width 6 height 6
checkbox input "true"
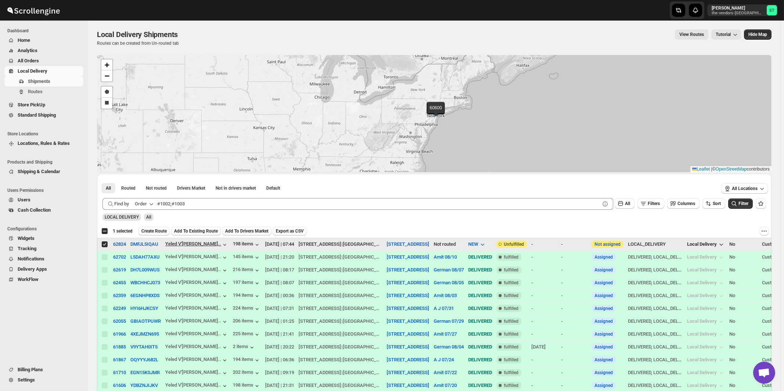
checkbox input "false"
click at [142, 202] on div "Order" at bounding box center [141, 203] width 12 height 7
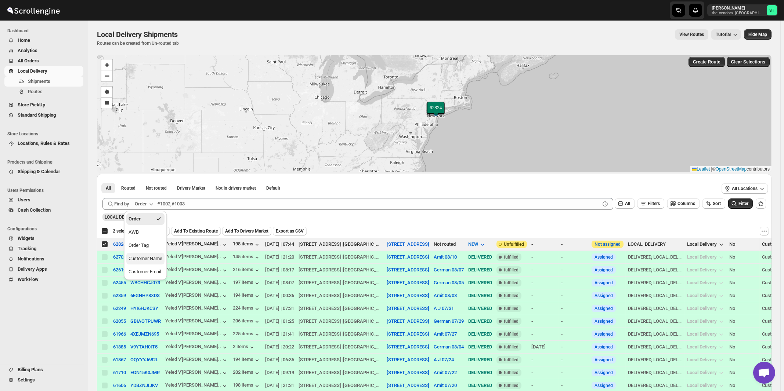
click at [147, 259] on div "Customer Name" at bounding box center [146, 258] width 34 height 7
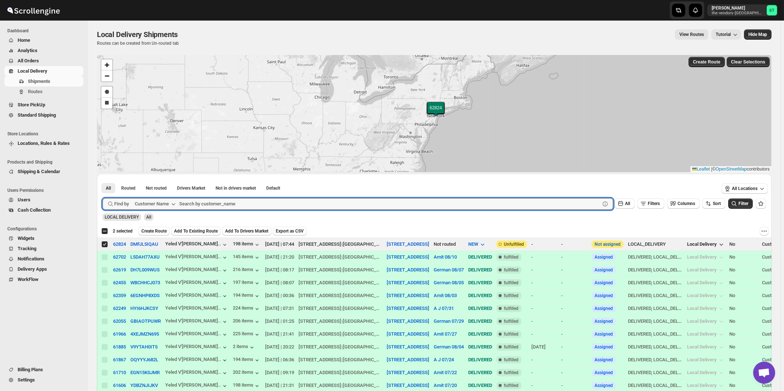
paste input "Yeled V'[PERSON_NAME] Inc. [GEOGRAPHIC_DATA]"
type input "Yeled V'[PERSON_NAME] Inc. [GEOGRAPHIC_DATA]"
click button "Submit" at bounding box center [112, 178] width 21 height 8
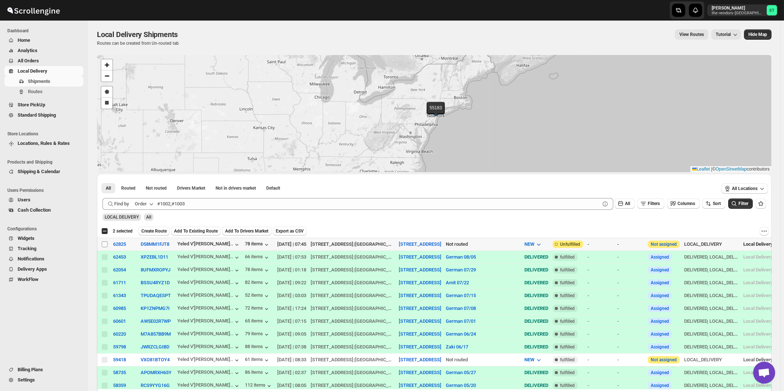
click at [105, 245] on input "Select shipment" at bounding box center [105, 245] width 6 height 6
checkbox input "true"
click at [147, 205] on div "Order" at bounding box center [141, 203] width 12 height 7
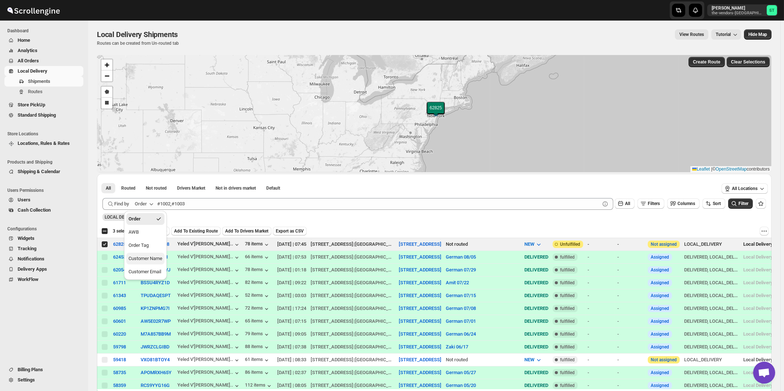
click at [156, 259] on div "Customer Name" at bounding box center [146, 258] width 34 height 7
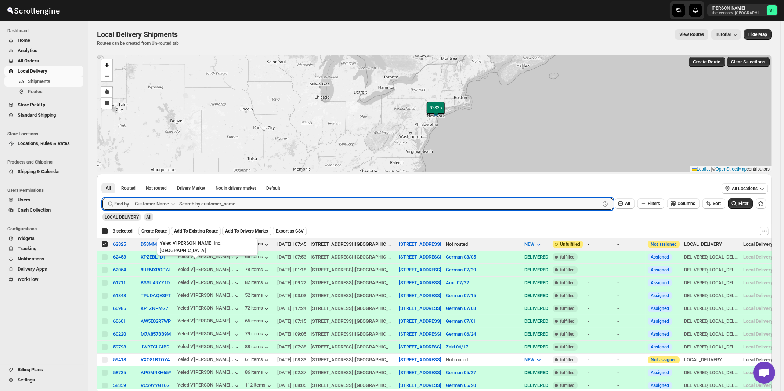
paste input "World Wide Plumbing"
type input "World Wide Plumbing"
click button "Submit" at bounding box center [112, 178] width 21 height 8
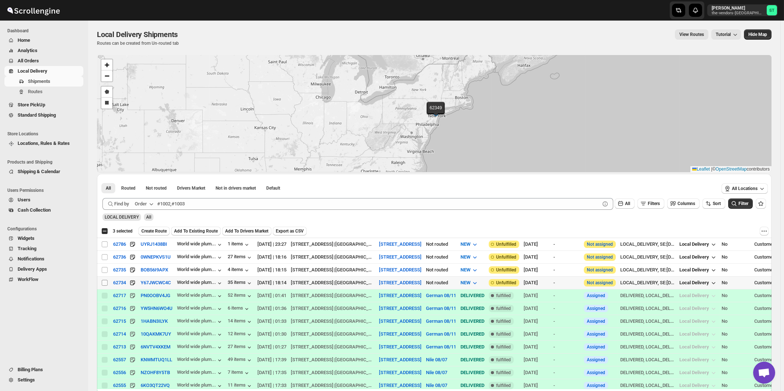
click at [106, 282] on input "Select shipment" at bounding box center [105, 283] width 6 height 6
checkbox input "true"
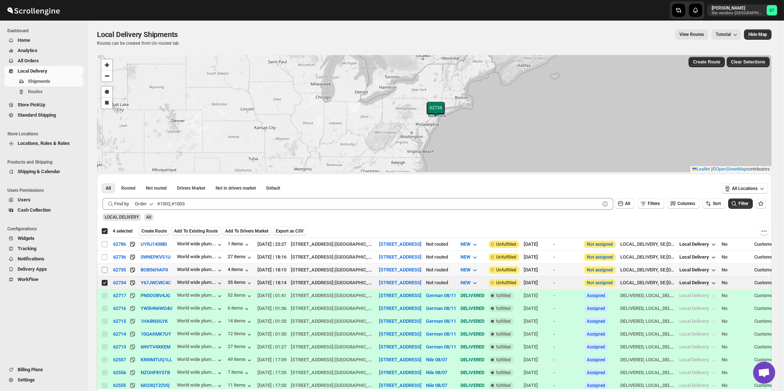
click at [106, 269] on input "Select shipment" at bounding box center [105, 270] width 6 height 6
checkbox input "true"
checkbox input "false"
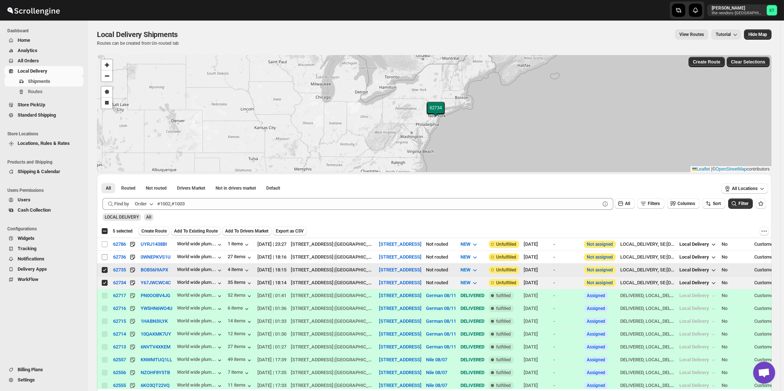
click at [105, 256] on input "Select shipment" at bounding box center [105, 257] width 6 height 6
checkbox input "true"
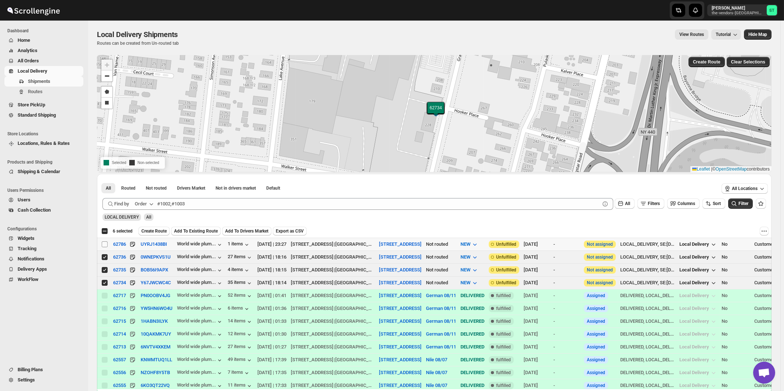
click at [105, 243] on input "Select shipment" at bounding box center [105, 245] width 6 height 6
checkbox input "true"
click at [147, 205] on div "Order" at bounding box center [141, 203] width 12 height 7
click at [144, 257] on div "Customer Name" at bounding box center [146, 258] width 34 height 7
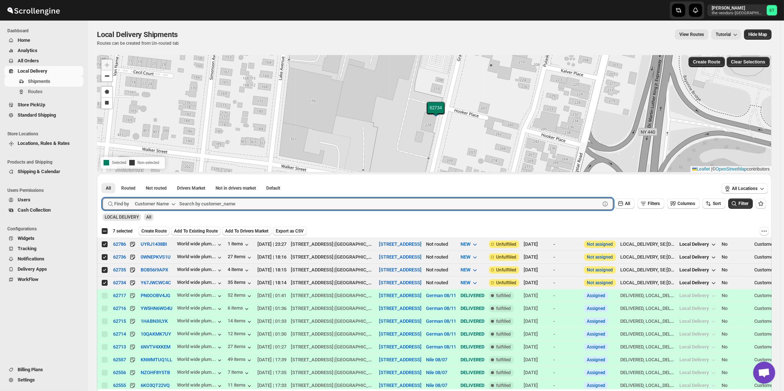
paste input "Tzibur Media Group"
type input "Tzibur Media Group"
click button "Submit" at bounding box center [112, 178] width 21 height 8
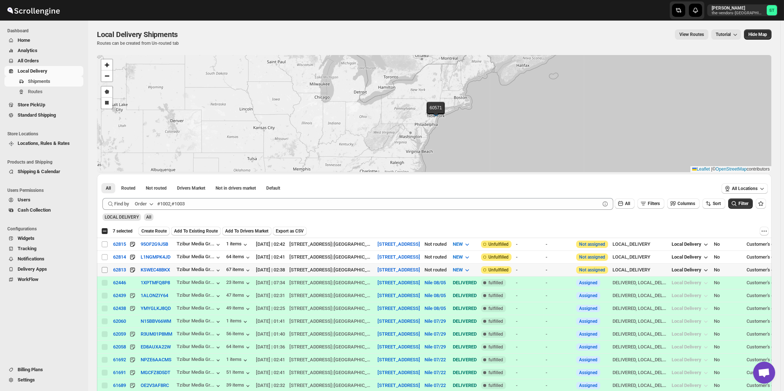
click at [105, 271] on input "Select shipment" at bounding box center [105, 270] width 6 height 6
checkbox input "true"
click at [103, 257] on input "Select shipment" at bounding box center [105, 257] width 6 height 6
checkbox input "true"
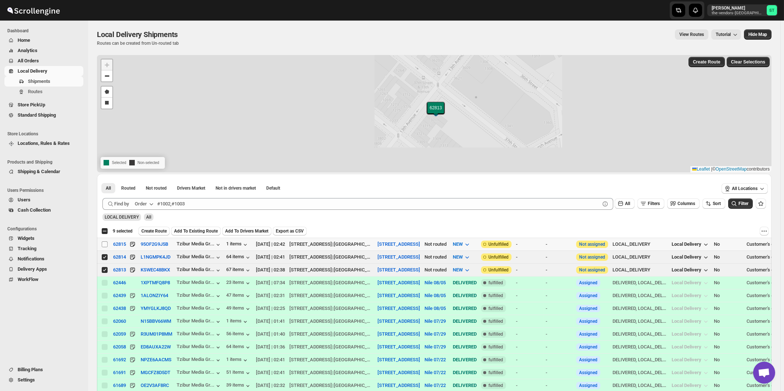
click at [105, 244] on input "Select shipment" at bounding box center [105, 245] width 6 height 6
checkbox input "true"
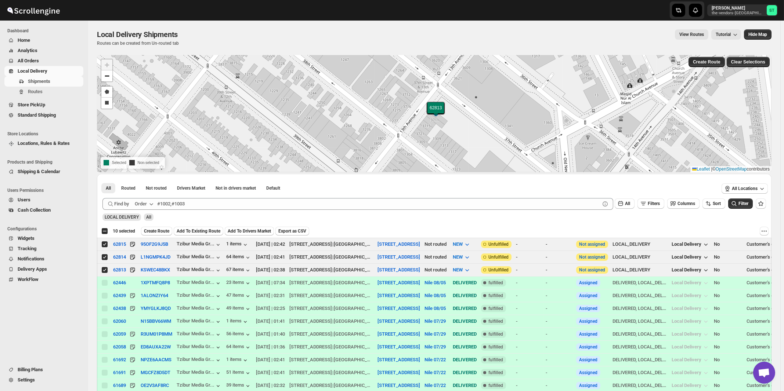
click at [151, 204] on icon "button" at bounding box center [151, 203] width 7 height 7
drag, startPoint x: 148, startPoint y: 262, endPoint x: 163, endPoint y: 261, distance: 15.1
click at [148, 262] on div "Customer Name" at bounding box center [146, 258] width 34 height 7
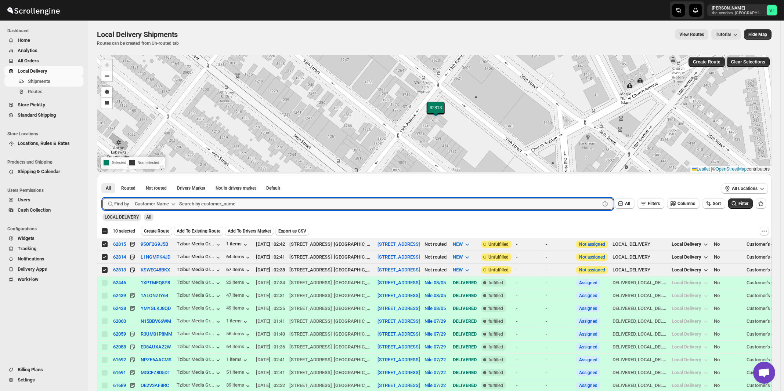
paste input "Boro Park Insurance Agency, 6014 -11"
type input "Boro Park Insurance"
click button "Submit" at bounding box center [112, 178] width 21 height 8
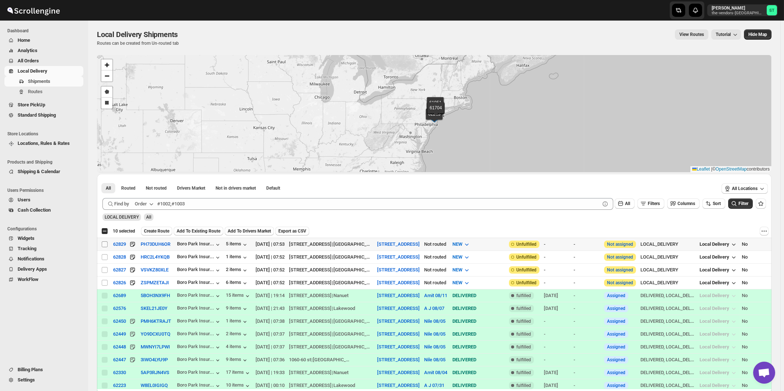
click at [105, 245] on input "Select shipment" at bounding box center [105, 245] width 6 height 6
checkbox input "true"
click at [149, 203] on icon "button" at bounding box center [151, 203] width 7 height 7
click at [142, 257] on div "Customer Name" at bounding box center [146, 258] width 34 height 7
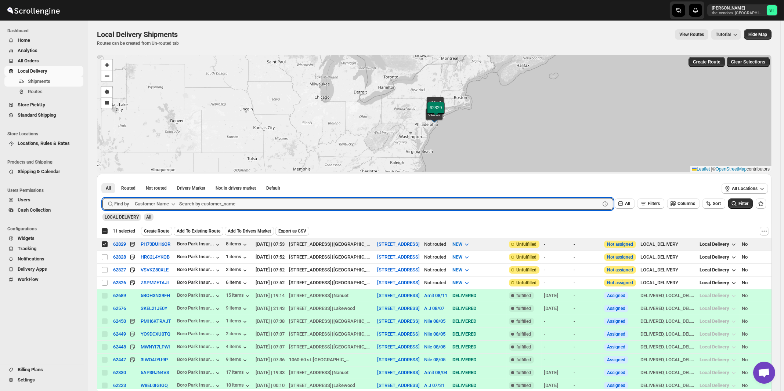
paste input "Hamaspik 4114 14th ave"
type input "Hamaspik 4114"
click button "Submit" at bounding box center [112, 178] width 21 height 8
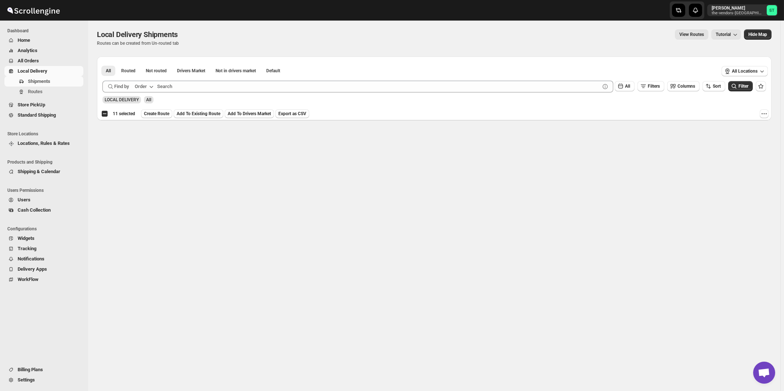
click at [151, 83] on icon "button" at bounding box center [151, 86] width 7 height 7
click at [147, 138] on div "Customer Name" at bounding box center [146, 141] width 34 height 7
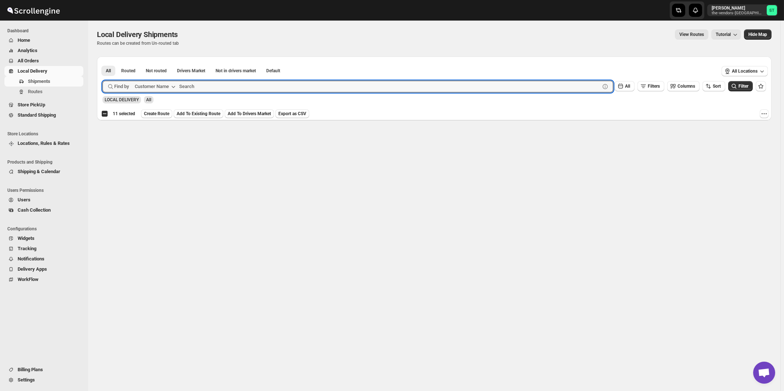
paste input "Hamaspik 4114 14th ave"
type input "4114"
click button "Submit" at bounding box center [112, 61] width 21 height 8
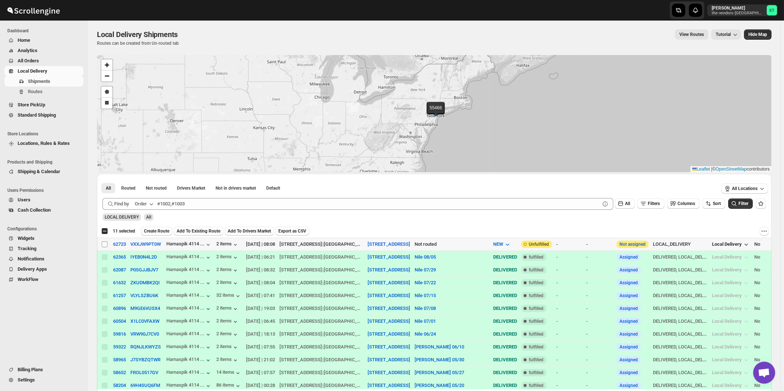
click at [105, 245] on input "Select shipment" at bounding box center [105, 245] width 6 height 6
checkbox input "true"
click at [147, 202] on div "Order" at bounding box center [141, 203] width 12 height 7
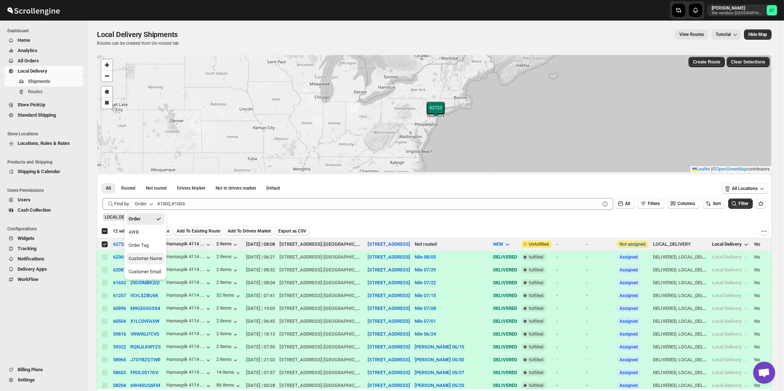
click at [152, 257] on div "Customer Name" at bounding box center [146, 258] width 34 height 7
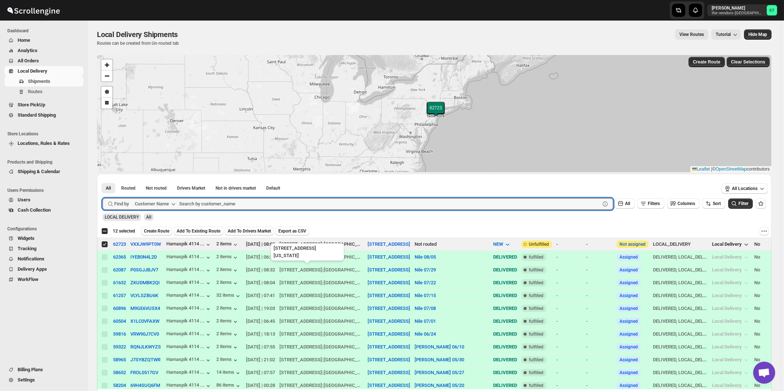
paste input "Hamaspik Sipuk"
type input "Hamaspik Sipuk"
click button "Submit" at bounding box center [112, 178] width 21 height 8
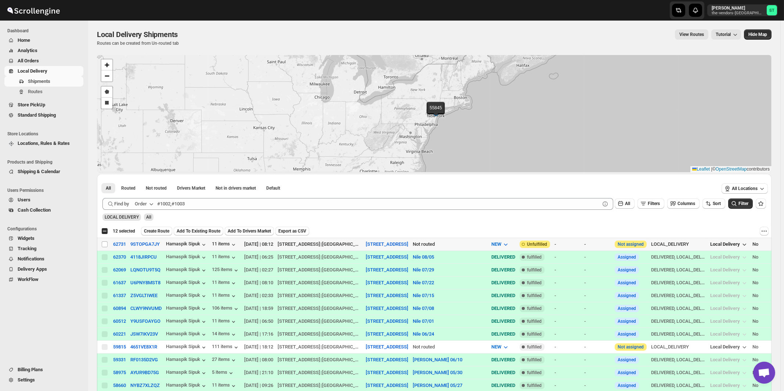
click at [105, 244] on input "Select shipment" at bounding box center [105, 245] width 6 height 6
checkbox input "true"
click at [147, 205] on div "Order" at bounding box center [141, 203] width 12 height 7
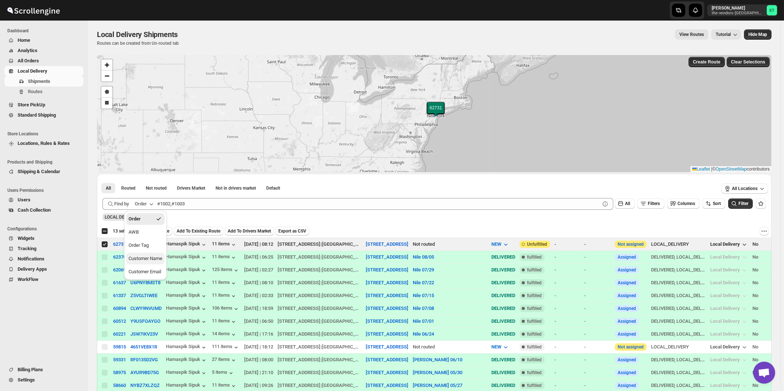
click at [149, 258] on div "Customer Name" at bounding box center [146, 258] width 34 height 7
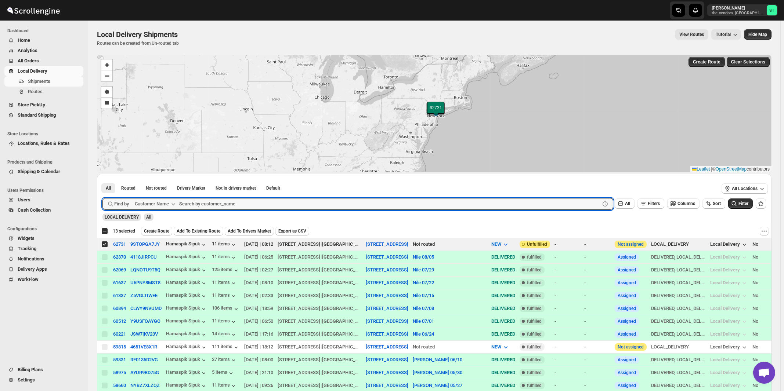
paste input "Boro Park Insurance 5914 1st fl"
type input "Boro Park"
click button "Submit" at bounding box center [112, 178] width 21 height 8
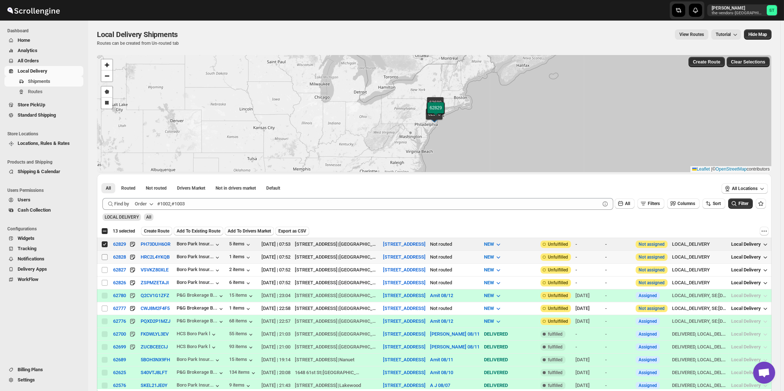
click at [104, 257] on input "Select shipment" at bounding box center [105, 257] width 6 height 6
checkbox input "true"
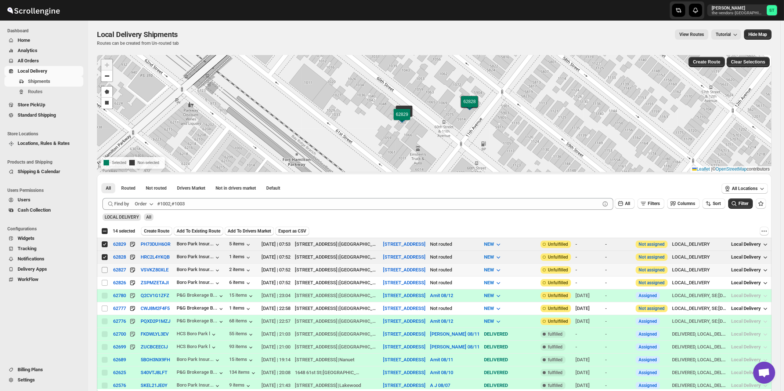
click at [106, 270] on input "Select shipment" at bounding box center [105, 270] width 6 height 6
checkbox input "true"
click at [104, 282] on input "Select shipment" at bounding box center [105, 283] width 6 height 6
checkbox input "true"
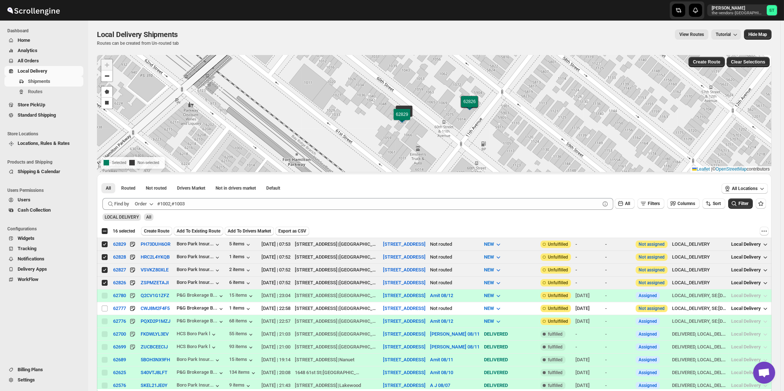
click at [152, 205] on icon "button" at bounding box center [152, 204] width 4 height 2
click at [157, 261] on div "Customer Name" at bounding box center [146, 258] width 34 height 7
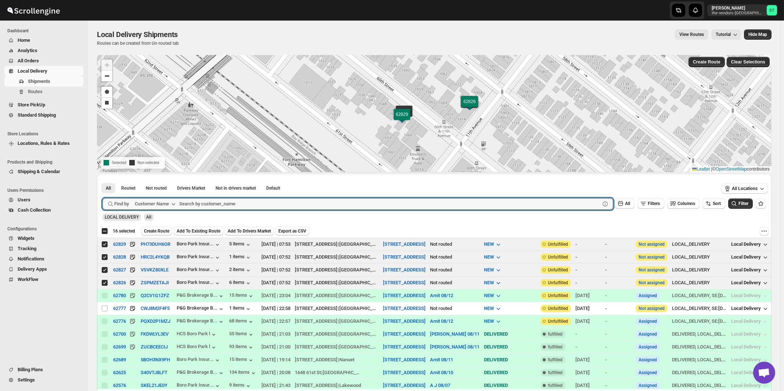
paste input "Comprehensive Behavior Supports"
type input "Comprehensive Behavior Supports"
click button "Submit" at bounding box center [112, 178] width 21 height 8
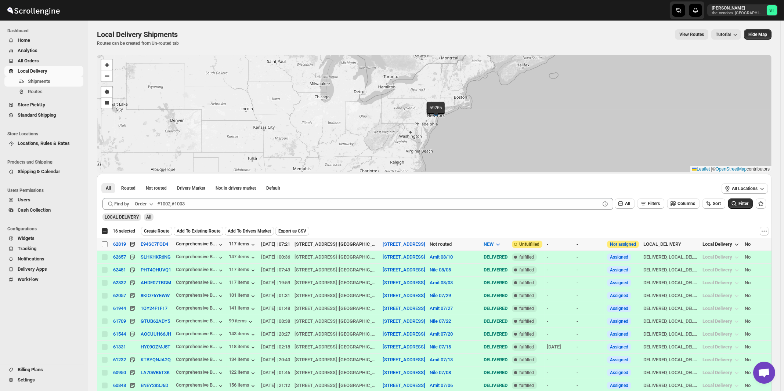
click at [104, 245] on input "Select shipment" at bounding box center [105, 245] width 6 height 6
checkbox input "true"
click at [150, 204] on icon "button" at bounding box center [151, 203] width 7 height 7
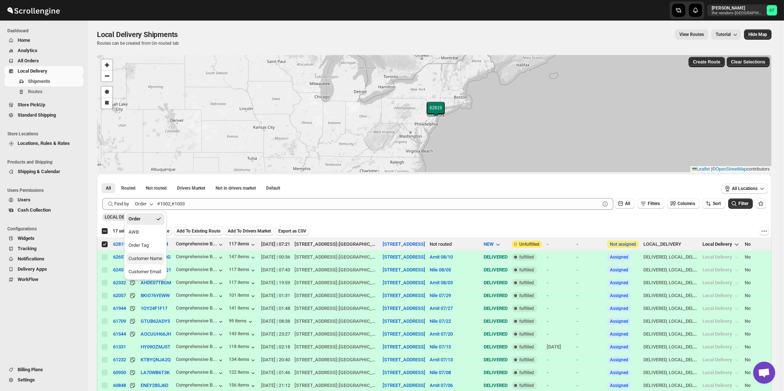
click at [148, 257] on div "Customer Name" at bounding box center [146, 258] width 34 height 7
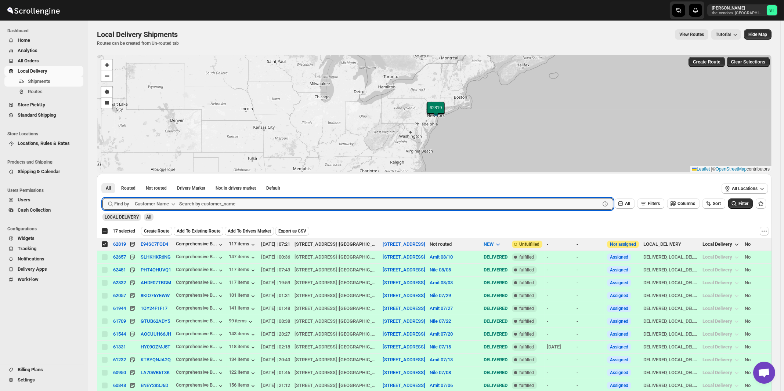
paste input "Cares"
type input "Cares"
click button "Submit" at bounding box center [112, 178] width 21 height 8
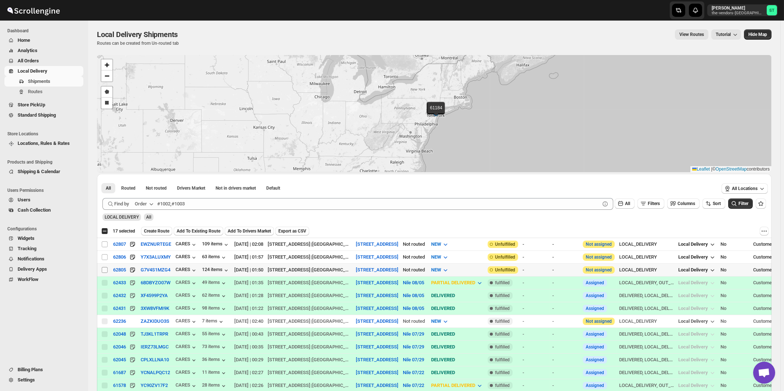
click at [105, 270] on input "Select shipment" at bounding box center [105, 270] width 6 height 6
checkbox input "true"
click at [104, 257] on input "Select shipment" at bounding box center [105, 257] width 6 height 6
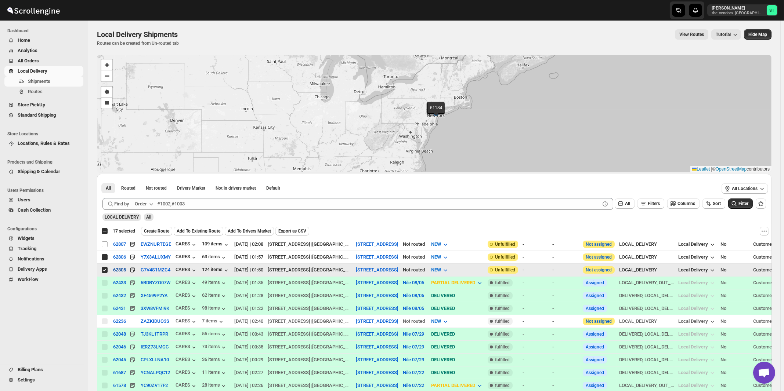
checkbox input "true"
click at [104, 243] on input "Select shipment" at bounding box center [105, 245] width 6 height 6
checkbox input "true"
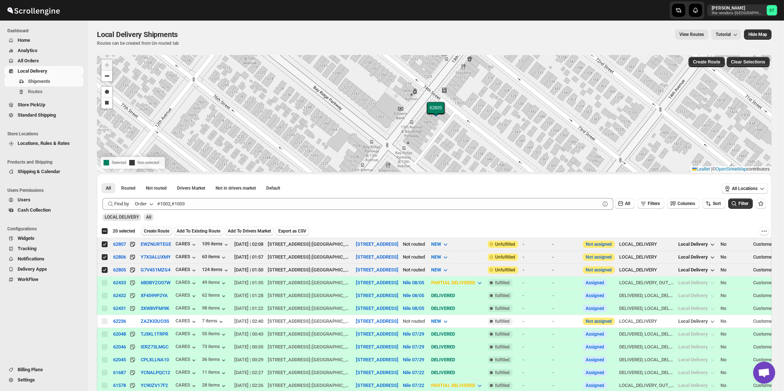
click at [159, 232] on span "Create Route" at bounding box center [156, 231] width 25 height 6
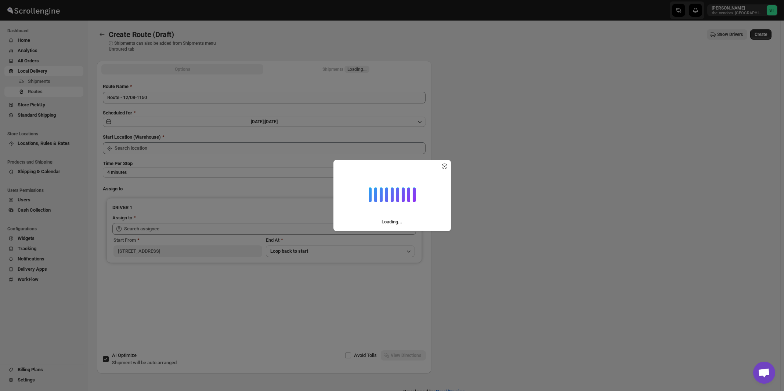
type input "Route - 12/08-1150"
type input "[STREET_ADDRESS]"
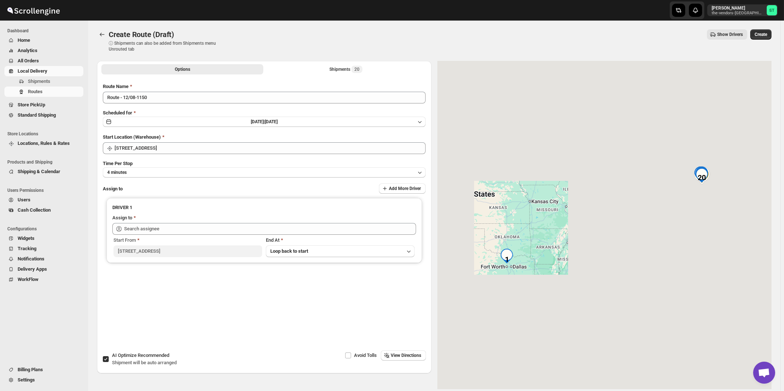
click at [236, 91] on div "Route Name Route - 12/08-1150" at bounding box center [264, 93] width 323 height 21
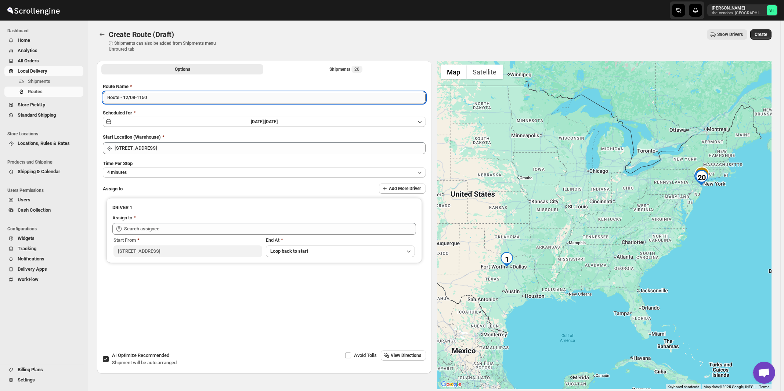
click at [236, 97] on input "Route - 12/08-1150" at bounding box center [264, 98] width 323 height 12
paste input "Nile"
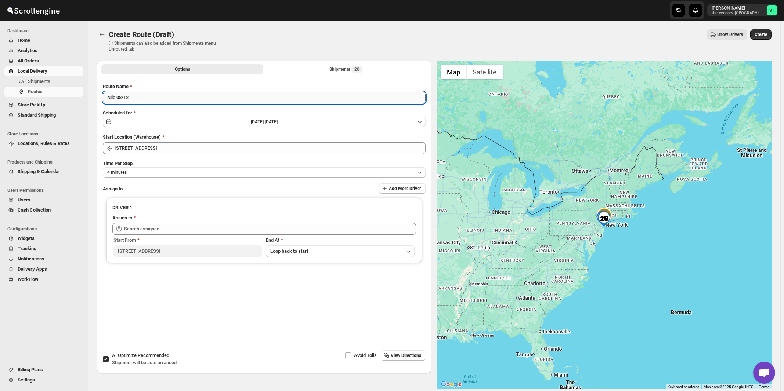
type input "Nile 08/12"
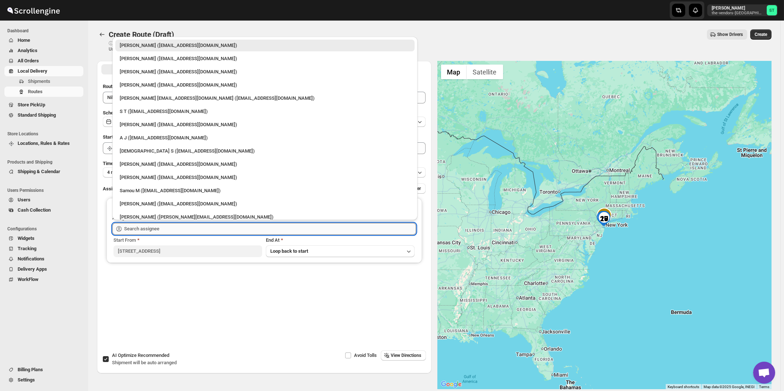
click at [171, 230] on input "text" at bounding box center [270, 229] width 292 height 12
click at [138, 98] on div "Neil Sunilragnath22@Gmail.com (Sunilragnath22@Gmail.com)" at bounding box center [265, 98] width 290 height 7
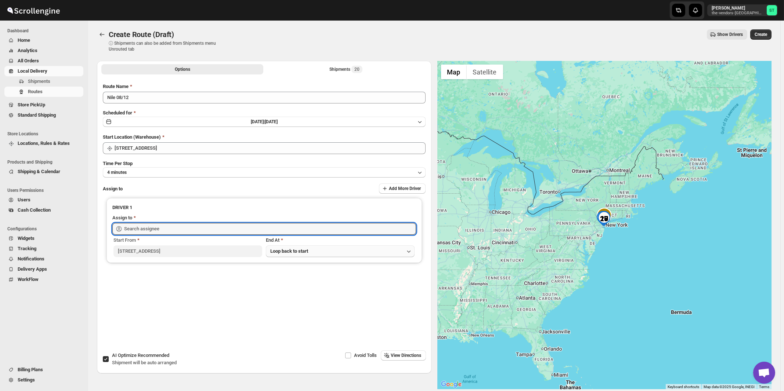
type input "Neil Sunilragnath22@Gmail.com (Sunilragnath22@Gmail.com)"
click at [403, 355] on span "View Directions" at bounding box center [406, 356] width 30 height 6
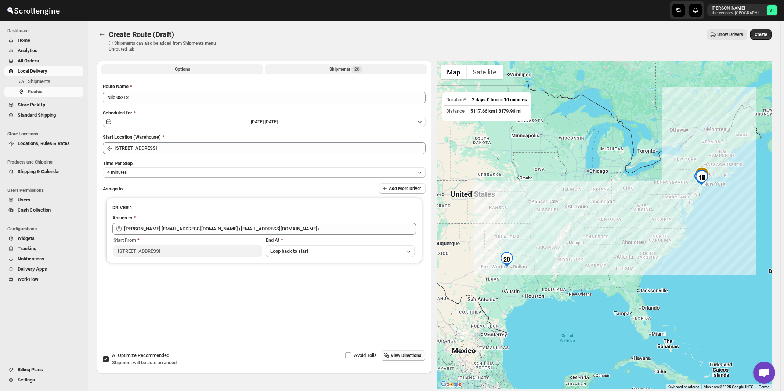
click at [349, 67] on div "Shipments 20" at bounding box center [345, 69] width 33 height 7
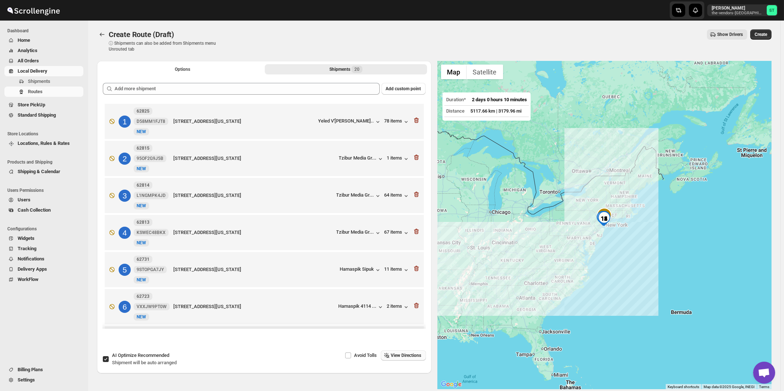
click at [129, 354] on span "AI Optimize Recommended" at bounding box center [140, 356] width 57 height 6
click at [109, 357] on input "AI Optimize Recommended Shipment will be auto arranged" at bounding box center [106, 360] width 6 height 6
checkbox input "false"
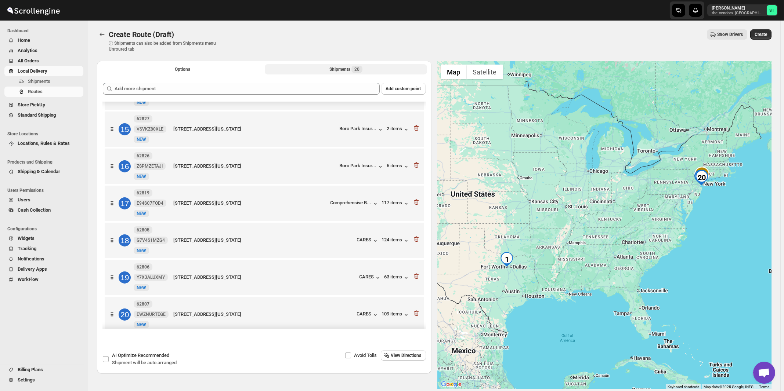
scroll to position [530, 0]
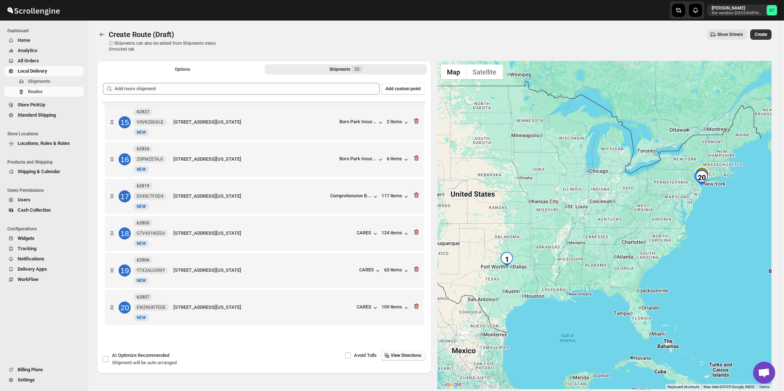
click at [403, 355] on span "View Directions" at bounding box center [406, 356] width 30 height 6
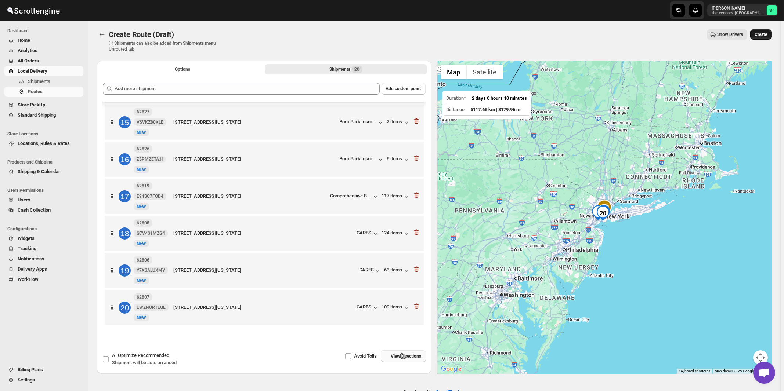
click at [762, 36] on span "Create" at bounding box center [761, 35] width 12 height 6
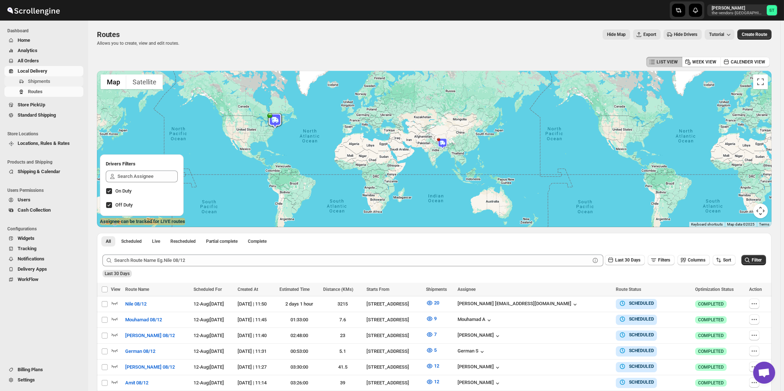
click at [42, 82] on span "Shipments" at bounding box center [39, 82] width 22 height 6
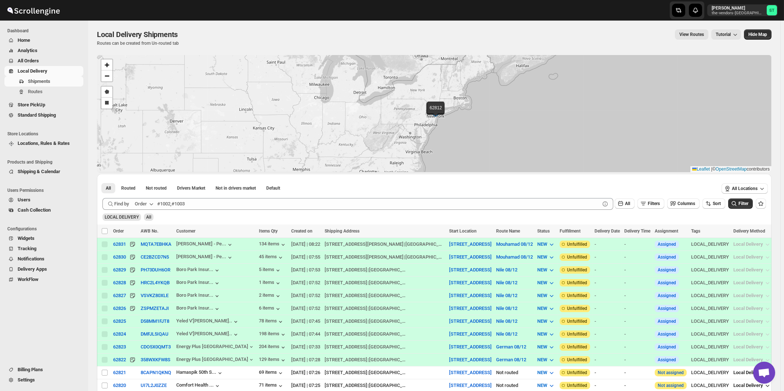
click at [143, 203] on div "Order" at bounding box center [141, 203] width 12 height 7
click at [150, 260] on div "Customer Name" at bounding box center [146, 258] width 34 height 7
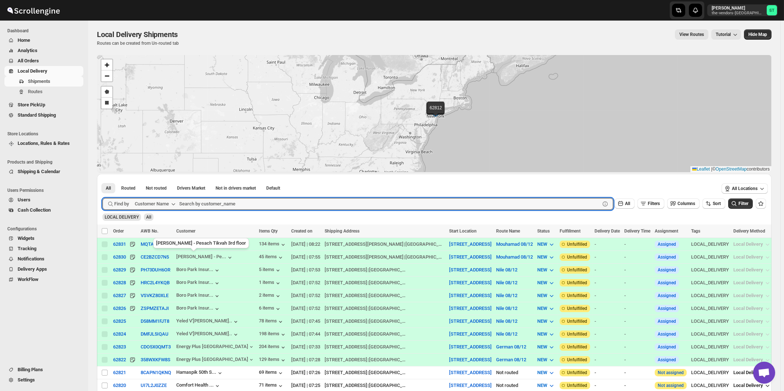
paste input "The Vendors - [PERSON_NAME]"
type input "The Vendors - [PERSON_NAME]"
click button "Submit" at bounding box center [112, 178] width 21 height 8
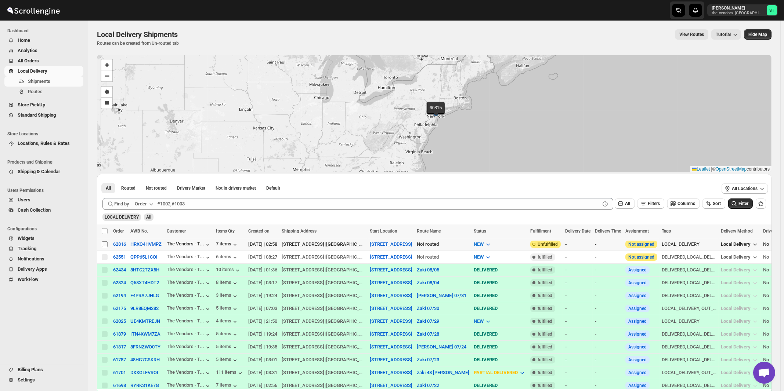
click at [105, 245] on input "Select shipment" at bounding box center [105, 245] width 6 height 6
checkbox input "true"
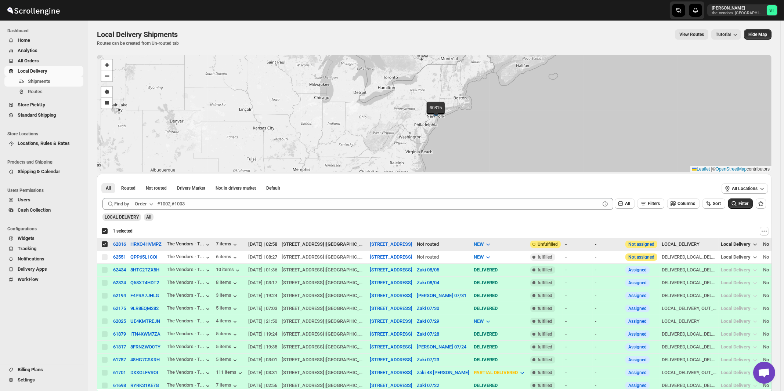
checkbox input "true"
click at [151, 231] on span "Create Route" at bounding box center [153, 231] width 25 height 6
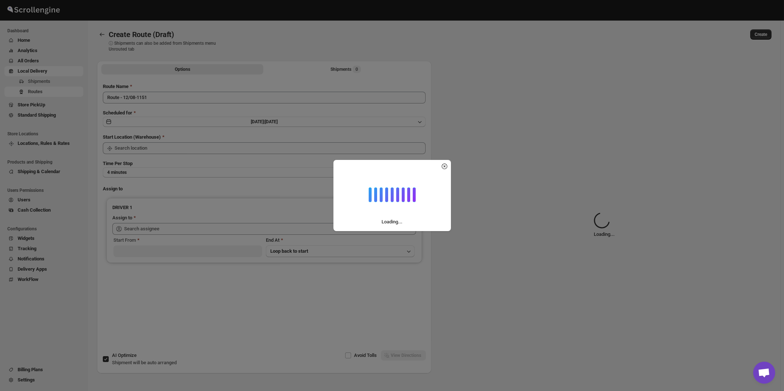
type input "[STREET_ADDRESS]"
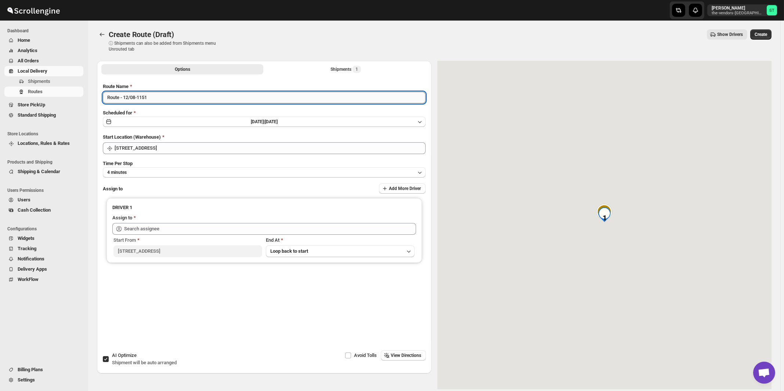
click at [175, 100] on input "Route - 12/08-1151" at bounding box center [264, 98] width 323 height 12
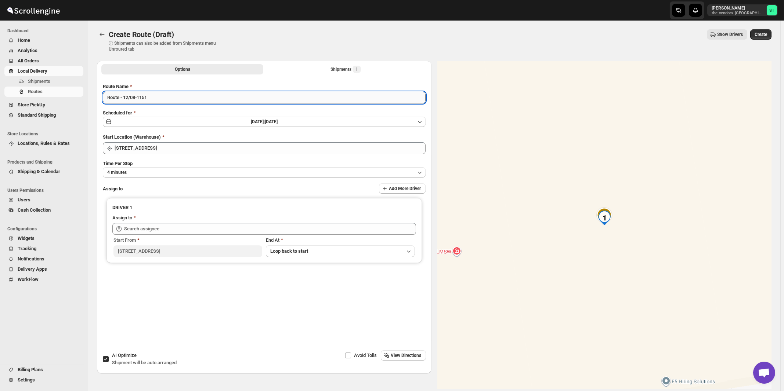
paste input "Zaki"
type input "Zaki 08/12"
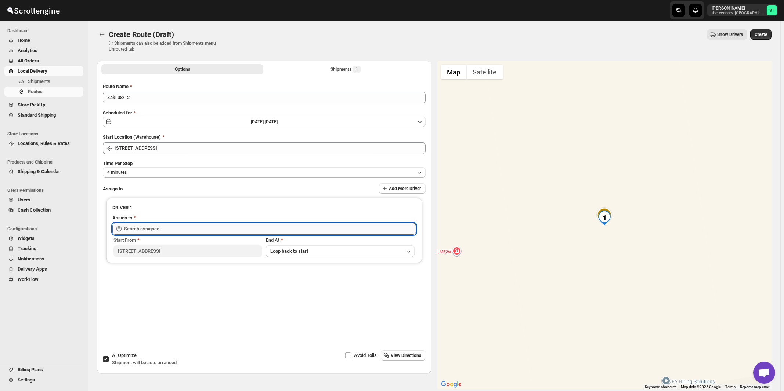
click at [147, 227] on input "text" at bounding box center [270, 229] width 292 height 12
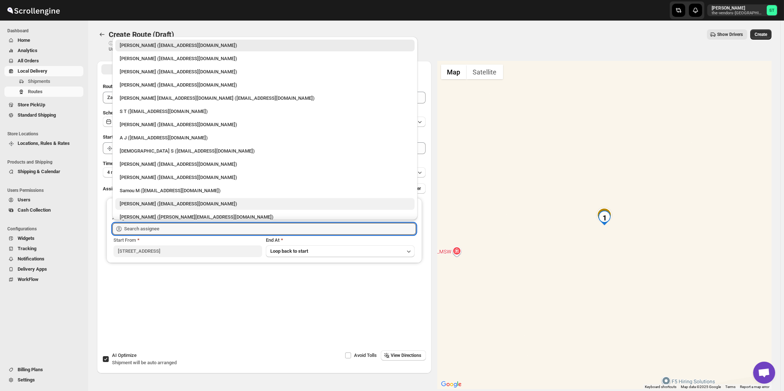
click at [144, 203] on div "Zaki Bouteche (zakarya.bouteche@gmail.com)" at bounding box center [265, 203] width 290 height 7
type input "Zaki Bouteche (zakarya.bouteche@gmail.com)"
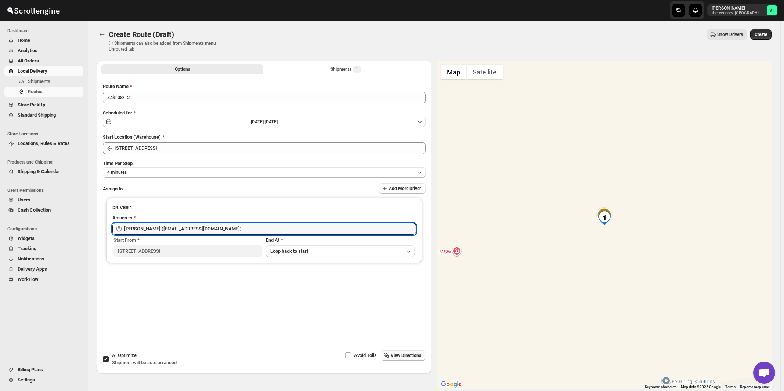
click at [397, 353] on button "View Directions" at bounding box center [403, 356] width 45 height 10
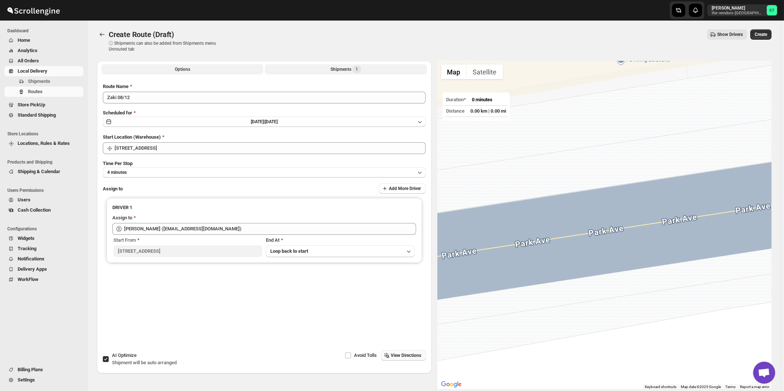
click at [352, 71] on div "Shipments 1" at bounding box center [345, 69] width 30 height 7
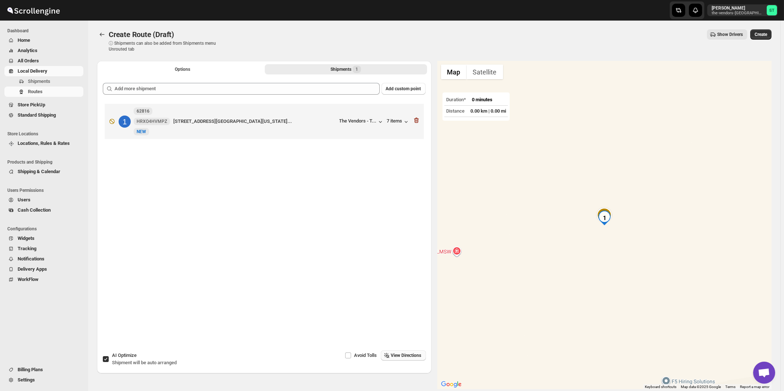
click at [136, 361] on span "Shipment will be auto arranged" at bounding box center [144, 363] width 65 height 6
click at [109, 361] on input "AI Optimize Shipment will be auto arranged" at bounding box center [106, 360] width 6 height 6
checkbox input "false"
click at [405, 356] on span "View Directions" at bounding box center [406, 356] width 30 height 6
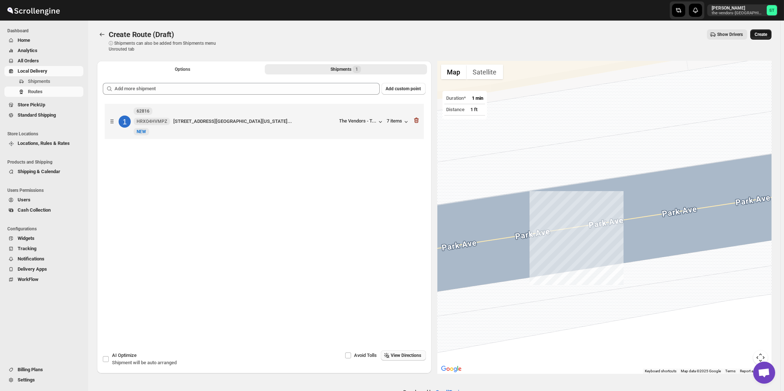
click at [765, 36] on span "Create" at bounding box center [761, 35] width 12 height 6
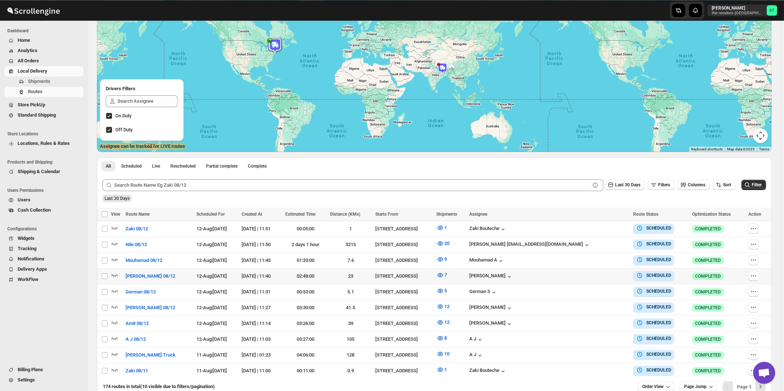
scroll to position [79, 0]
